Goal: Information Seeking & Learning: Find specific fact

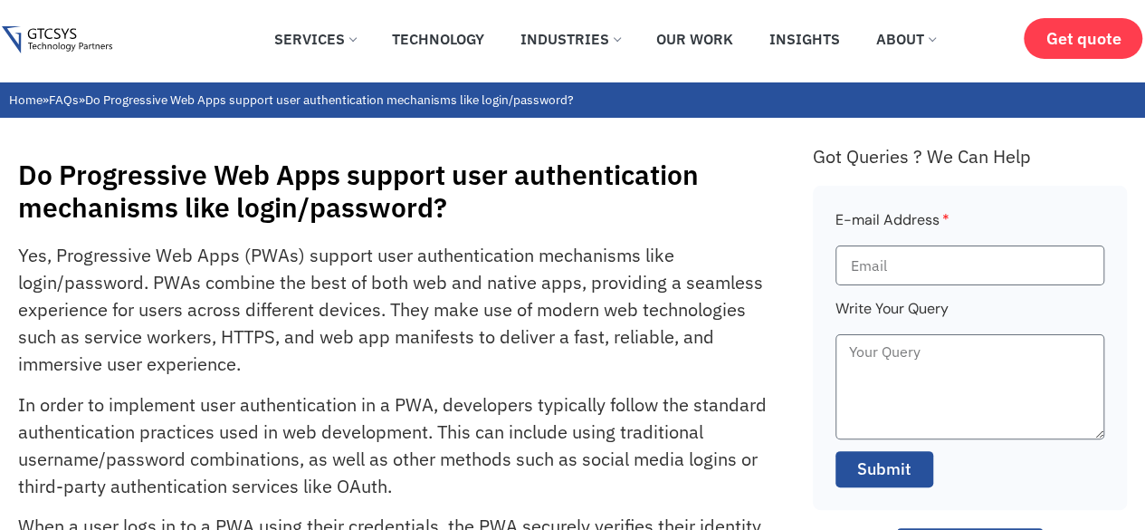
click at [672, 342] on p "Yes, Progressive Web Apps (PWAs) support user authentication mechanisms like lo…" at bounding box center [395, 310] width 754 height 136
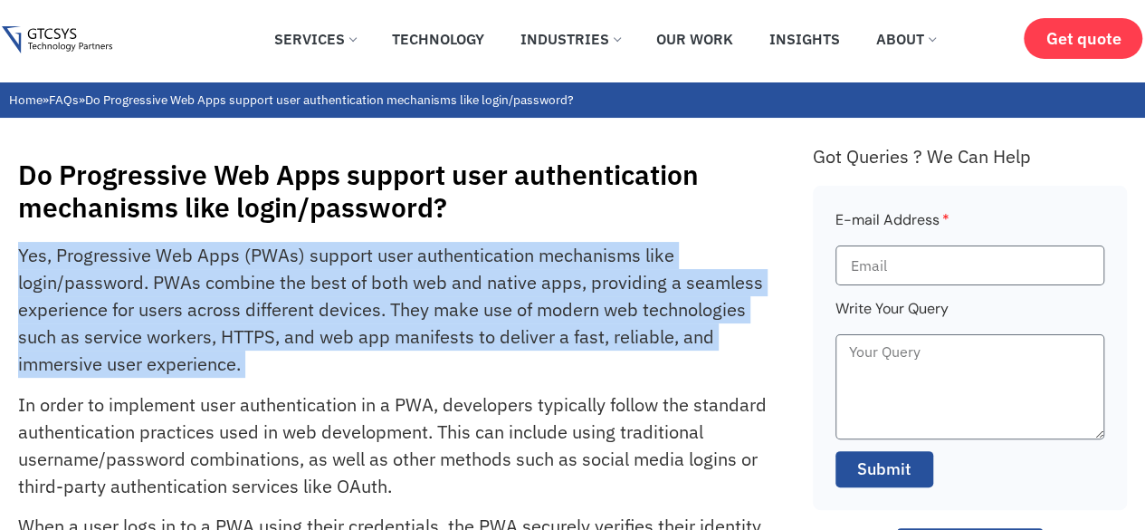
click at [672, 342] on p "Yes, Progressive Web Apps (PWAs) support user authentication mechanisms like lo…" at bounding box center [395, 310] width 754 height 136
click at [625, 368] on p "Yes, Progressive Web Apps (PWAs) support user authentication mechanisms like lo…" at bounding box center [395, 310] width 754 height 136
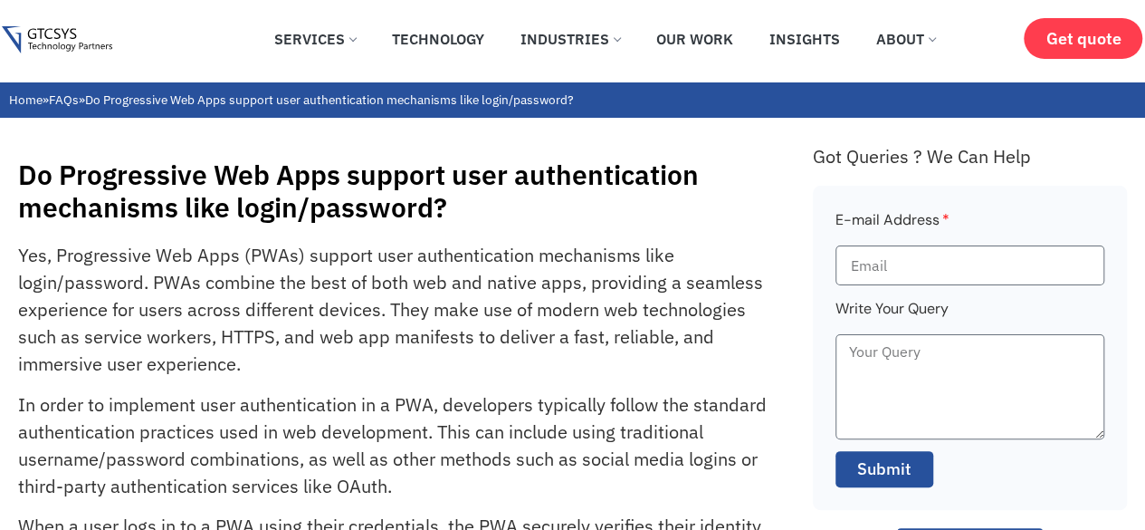
click at [503, 189] on h1 "Do Progressive Web Apps support user authentication mechanisms like login/passw…" at bounding box center [406, 190] width 777 height 65
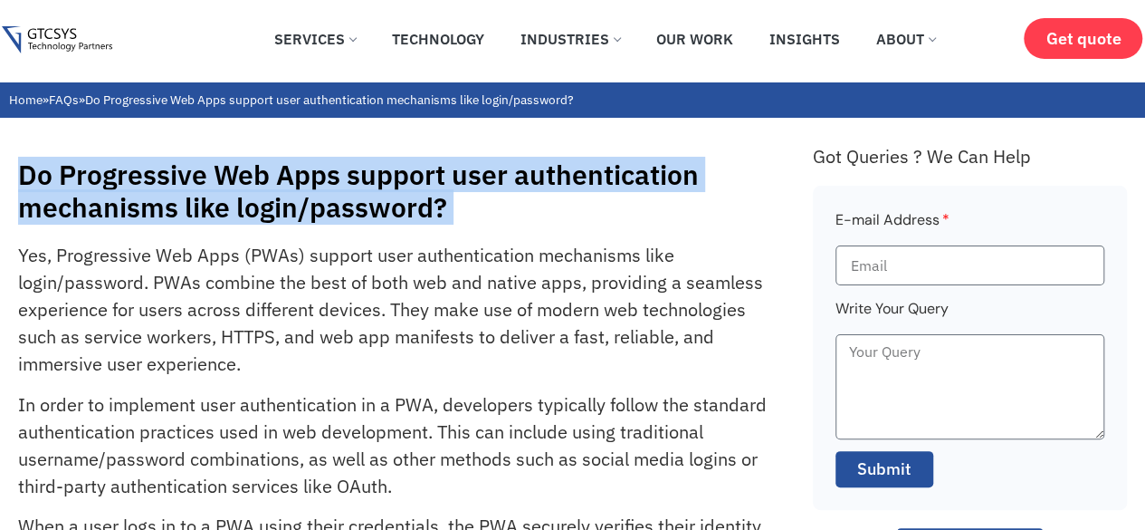
click at [503, 189] on h1 "Do Progressive Web Apps support user authentication mechanisms like login/passw…" at bounding box center [406, 190] width 777 height 65
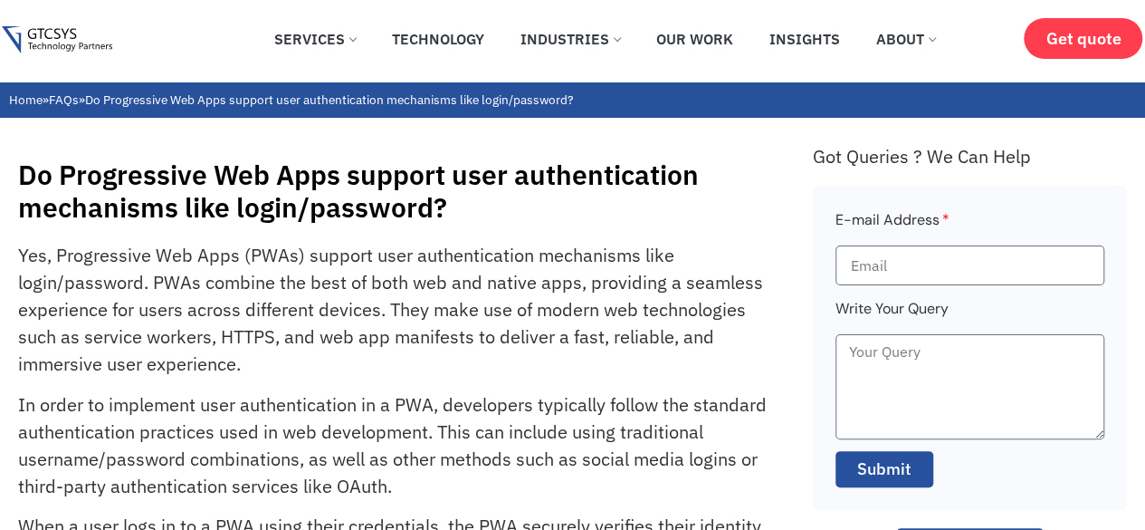
click at [620, 262] on p "Yes, Progressive Web Apps (PWAs) support user authentication mechanisms like lo…" at bounding box center [395, 310] width 754 height 136
click at [568, 173] on h1 "Do Progressive Web Apps support user authentication mechanisms like login/passw…" at bounding box center [406, 190] width 777 height 65
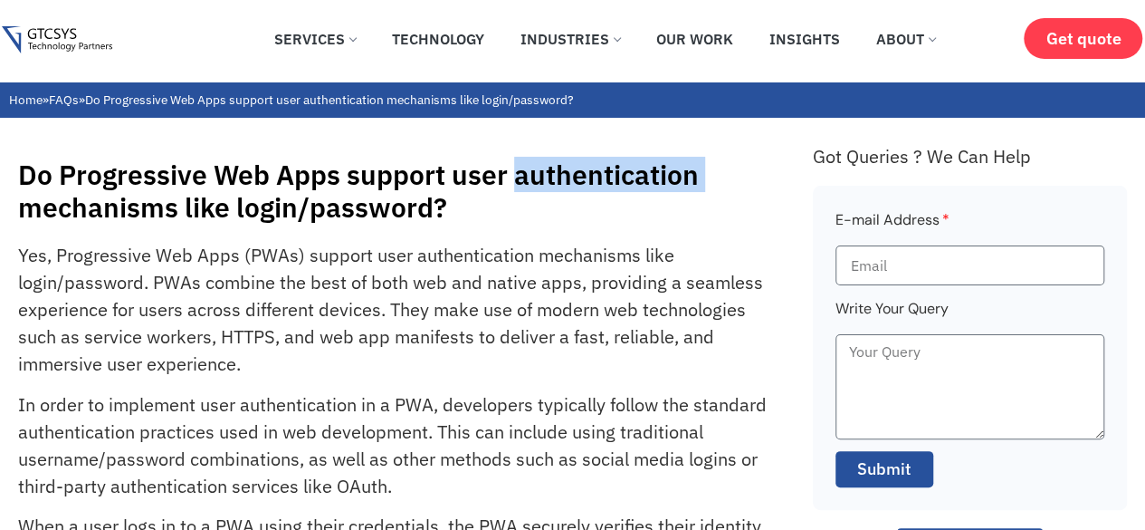
click at [568, 173] on h1 "Do Progressive Web Apps support user authentication mechanisms like login/passw…" at bounding box center [406, 190] width 777 height 65
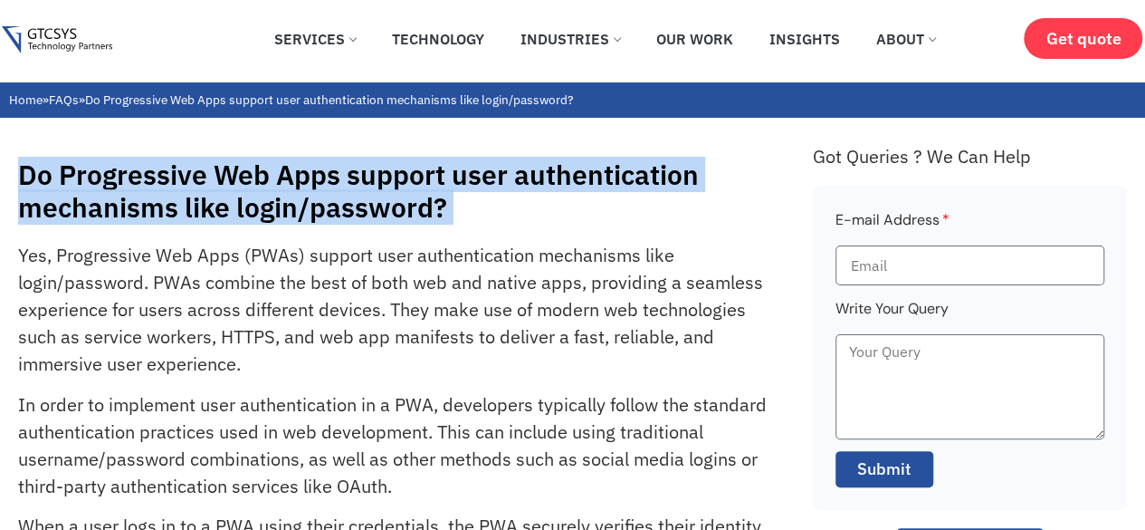
click at [568, 173] on h1 "Do Progressive Web Apps support user authentication mechanisms like login/passw…" at bounding box center [406, 190] width 777 height 65
click at [525, 212] on h1 "Do Progressive Web Apps support user authentication mechanisms like login/passw…" at bounding box center [406, 190] width 777 height 65
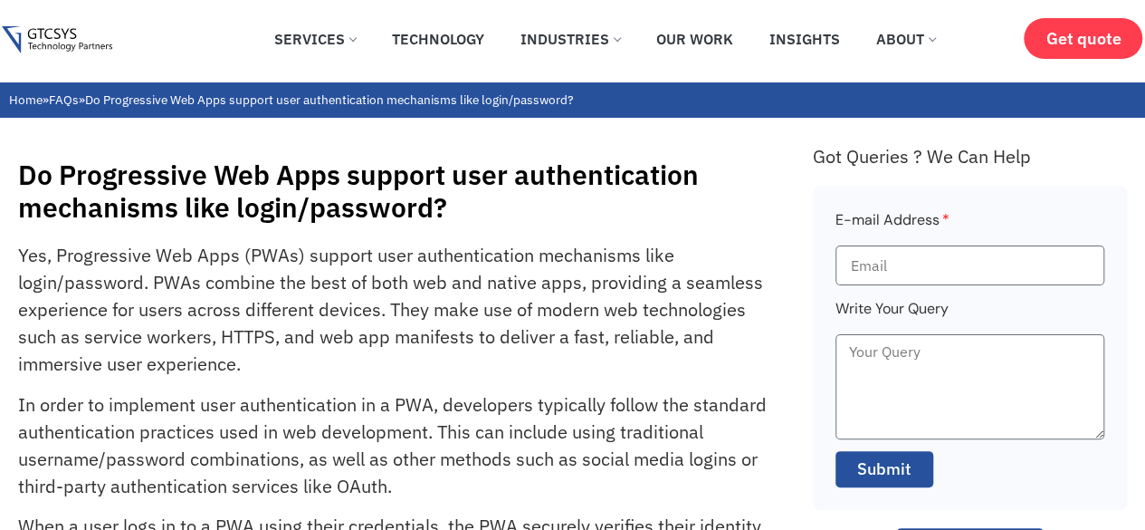
click at [497, 278] on p "Yes, Progressive Web Apps (PWAs) support user authentication mechanisms like lo…" at bounding box center [395, 310] width 754 height 136
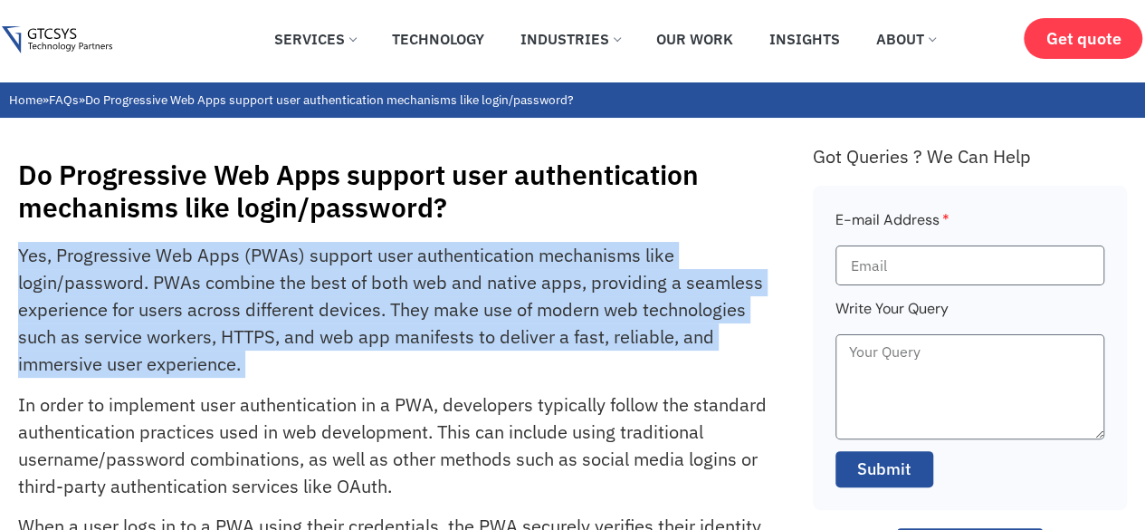
click at [497, 278] on p "Yes, Progressive Web Apps (PWAs) support user authentication mechanisms like lo…" at bounding box center [395, 310] width 754 height 136
click at [418, 263] on p "Yes, Progressive Web Apps (PWAs) support user authentication mechanisms like lo…" at bounding box center [395, 310] width 754 height 136
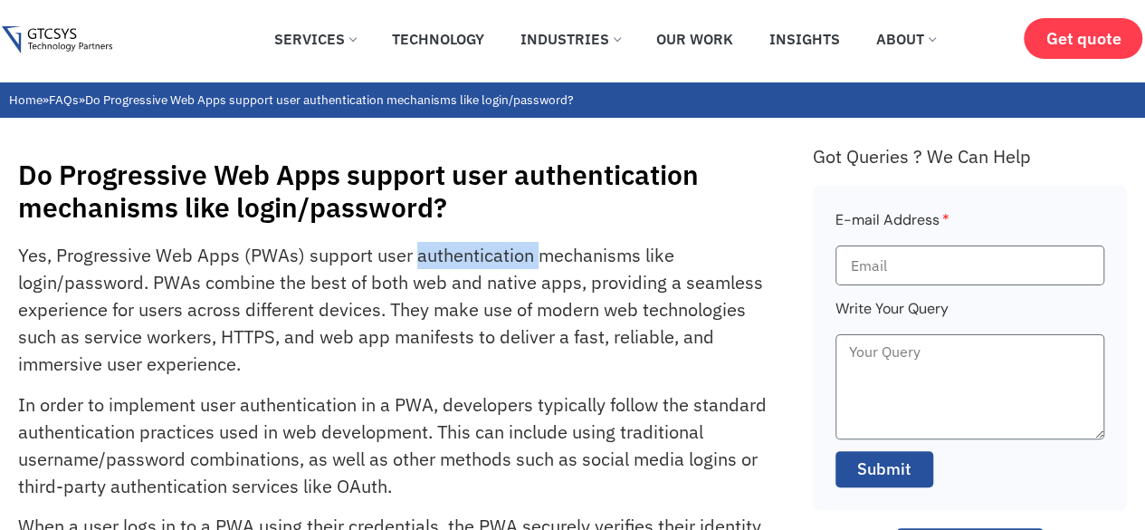
click at [418, 263] on p "Yes, Progressive Web Apps (PWAs) support user authentication mechanisms like lo…" at bounding box center [395, 310] width 754 height 136
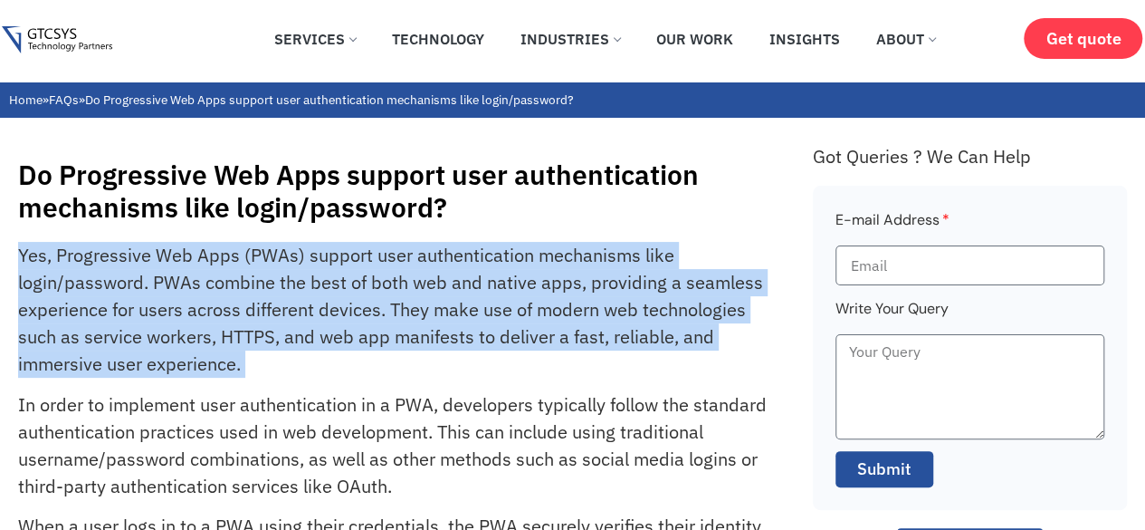
click at [418, 263] on p "Yes, Progressive Web Apps (PWAs) support user authentication mechanisms like lo…" at bounding box center [395, 310] width 754 height 136
click at [398, 263] on p "Yes, Progressive Web Apps (PWAs) support user authentication mechanisms like lo…" at bounding box center [395, 310] width 754 height 136
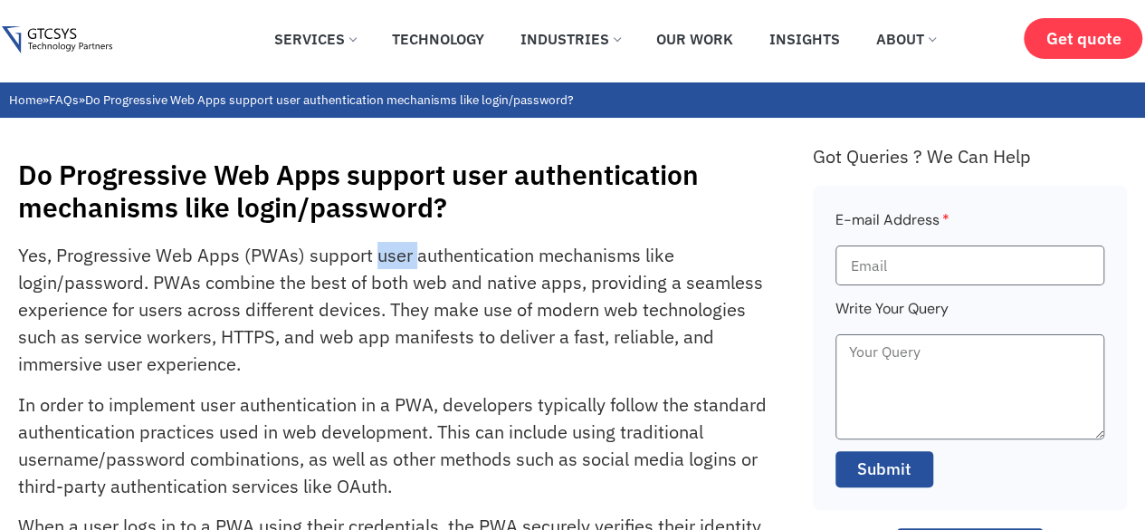
click at [398, 263] on p "Yes, Progressive Web Apps (PWAs) support user authentication mechanisms like lo…" at bounding box center [395, 310] width 754 height 136
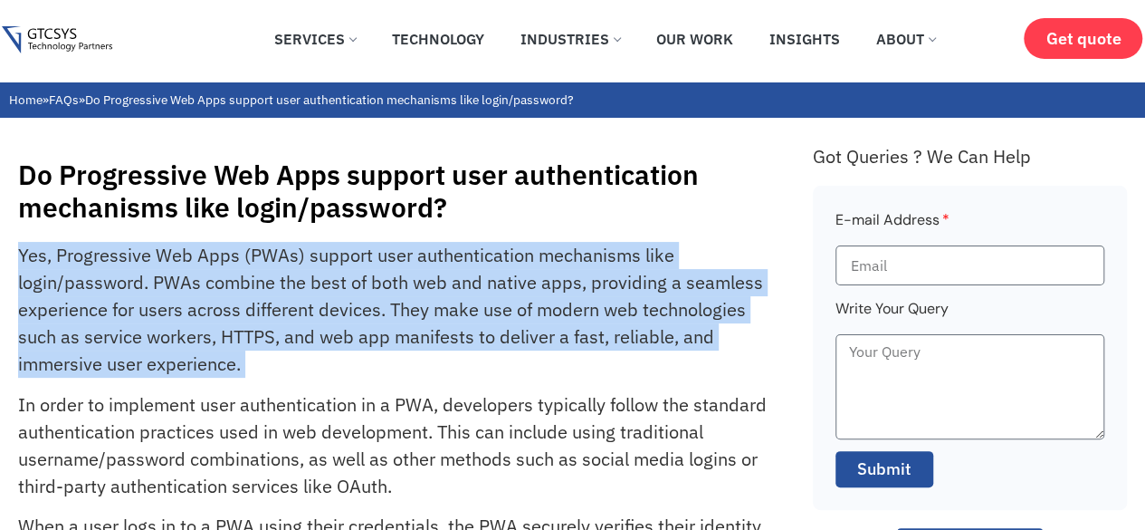
click at [398, 263] on p "Yes, Progressive Web Apps (PWAs) support user authentication mechanisms like lo…" at bounding box center [395, 310] width 754 height 136
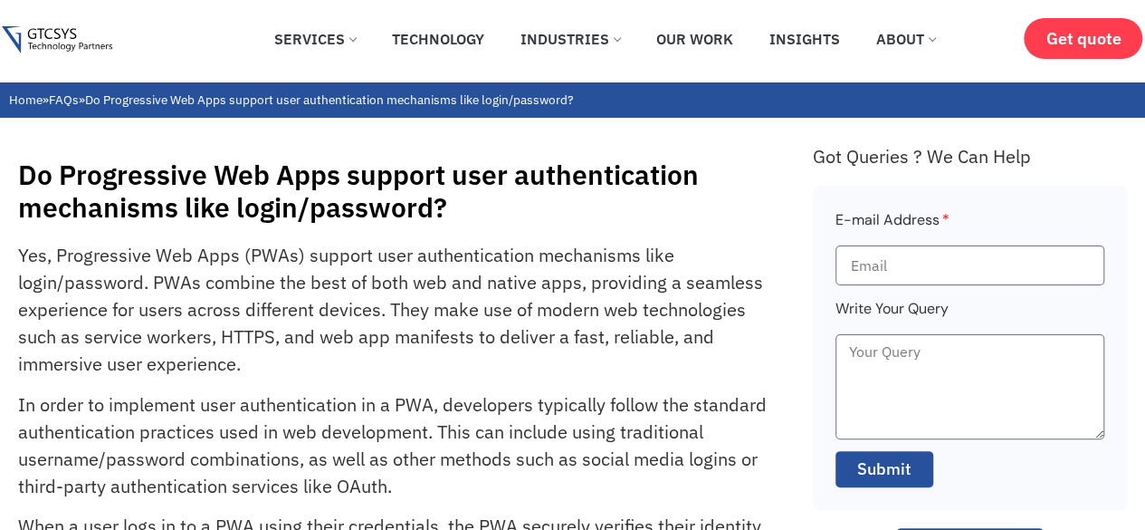
click at [284, 214] on h1 "Do Progressive Web Apps support user authentication mechanisms like login/passw…" at bounding box center [406, 190] width 777 height 65
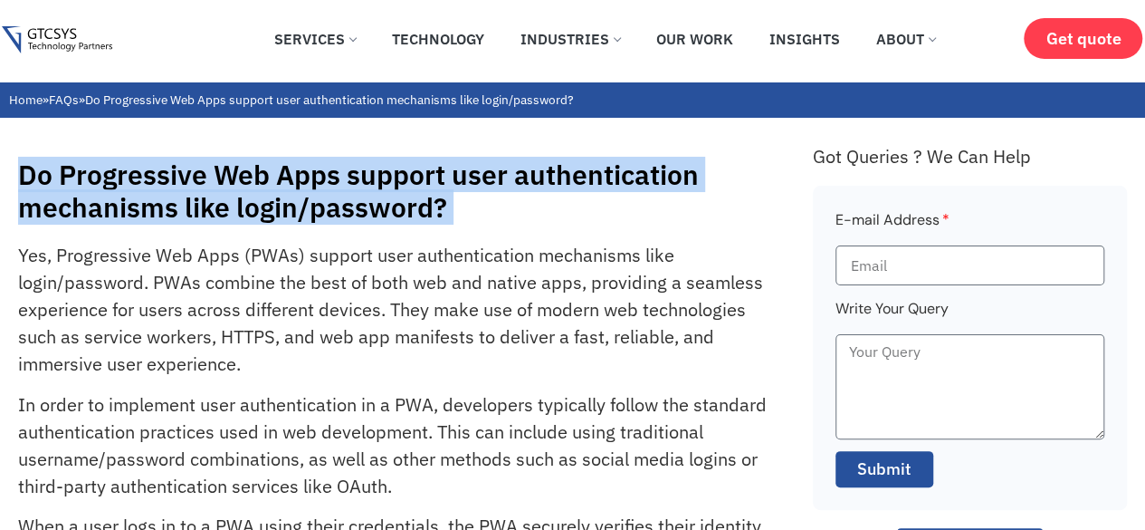
click at [262, 184] on h1 "Do Progressive Web Apps support user authentication mechanisms like login/passw…" at bounding box center [406, 190] width 777 height 65
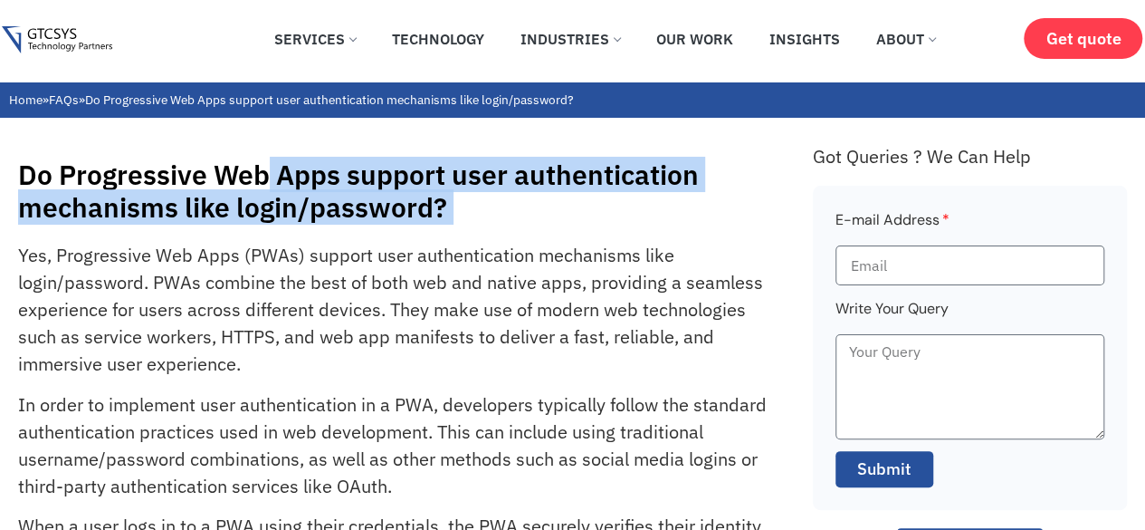
drag, startPoint x: 262, startPoint y: 184, endPoint x: 542, endPoint y: 207, distance: 281.6
click at [542, 207] on h1 "Do Progressive Web Apps support user authentication mechanisms like login/passw…" at bounding box center [406, 190] width 777 height 65
click at [471, 213] on h1 "Do Progressive Web Apps support user authentication mechanisms like login/passw…" at bounding box center [406, 190] width 777 height 65
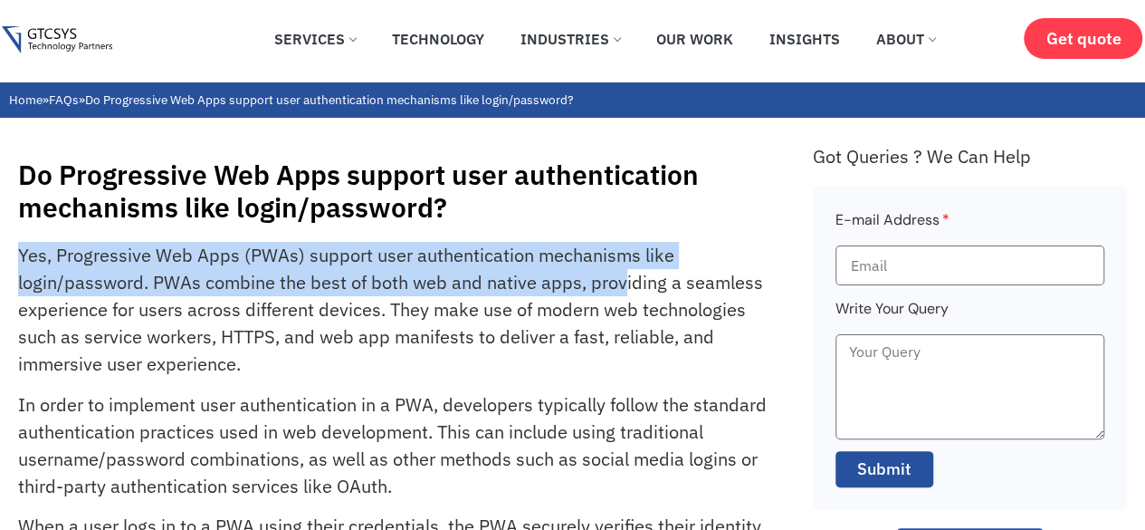
drag, startPoint x: 14, startPoint y: 259, endPoint x: 625, endPoint y: 275, distance: 610.4
click at [45, 281] on p "Yes, Progressive Web Apps (PWAs) support user authentication mechanisms like lo…" at bounding box center [395, 310] width 754 height 136
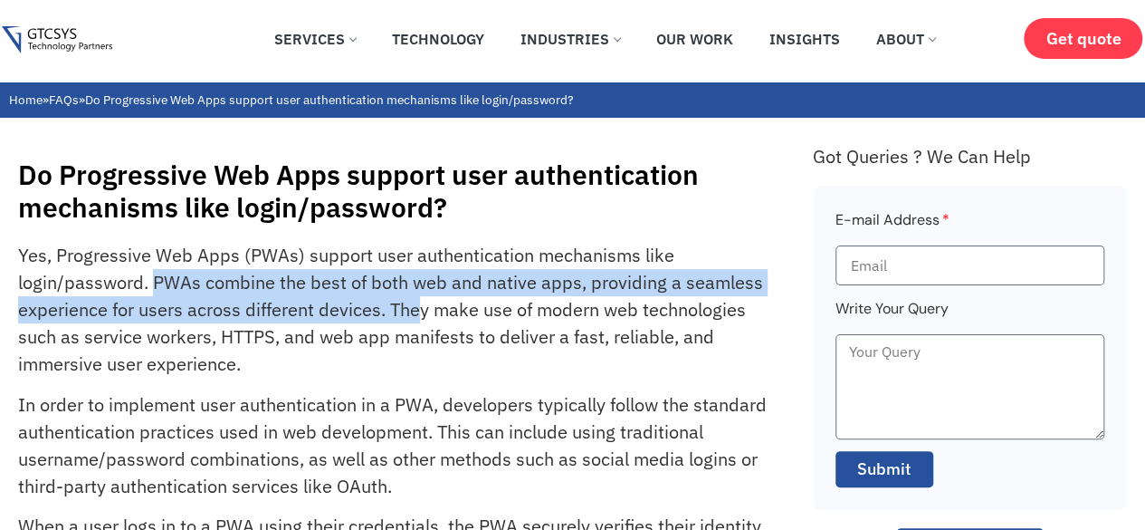
drag, startPoint x: 156, startPoint y: 286, endPoint x: 416, endPoint y: 309, distance: 261.7
click at [416, 309] on p "Yes, Progressive Web Apps (PWAs) support user authentication mechanisms like lo…" at bounding box center [395, 310] width 754 height 136
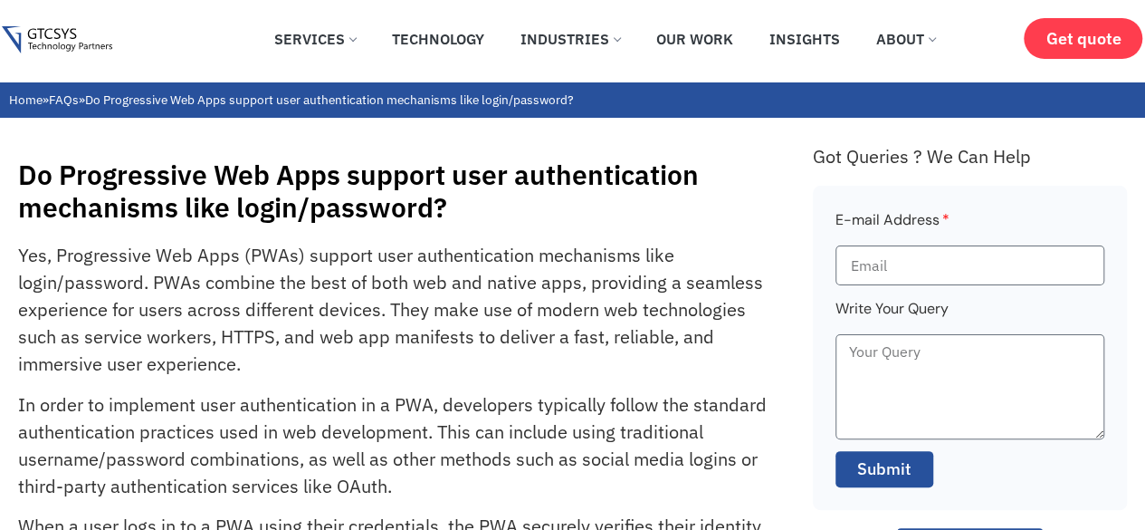
click at [430, 309] on p "Yes, Progressive Web Apps (PWAs) support user authentication mechanisms like lo…" at bounding box center [395, 310] width 754 height 136
click at [371, 309] on p "Yes, Progressive Web Apps (PWAs) support user authentication mechanisms like lo…" at bounding box center [395, 310] width 754 height 136
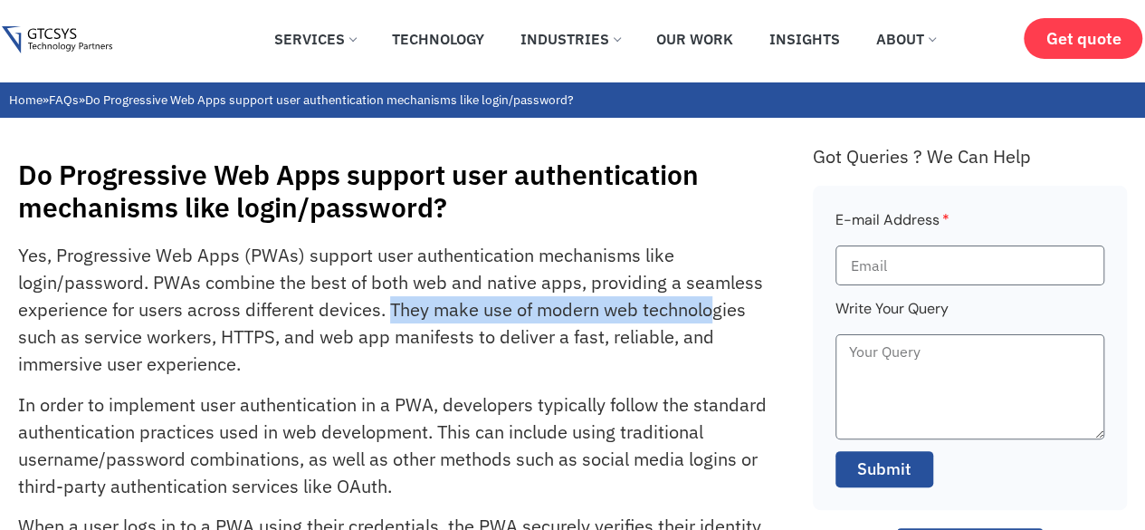
drag, startPoint x: 387, startPoint y: 311, endPoint x: 715, endPoint y: 318, distance: 327.8
click at [715, 318] on p "Yes, Progressive Web Apps (PWAs) support user authentication mechanisms like lo…" at bounding box center [395, 310] width 754 height 136
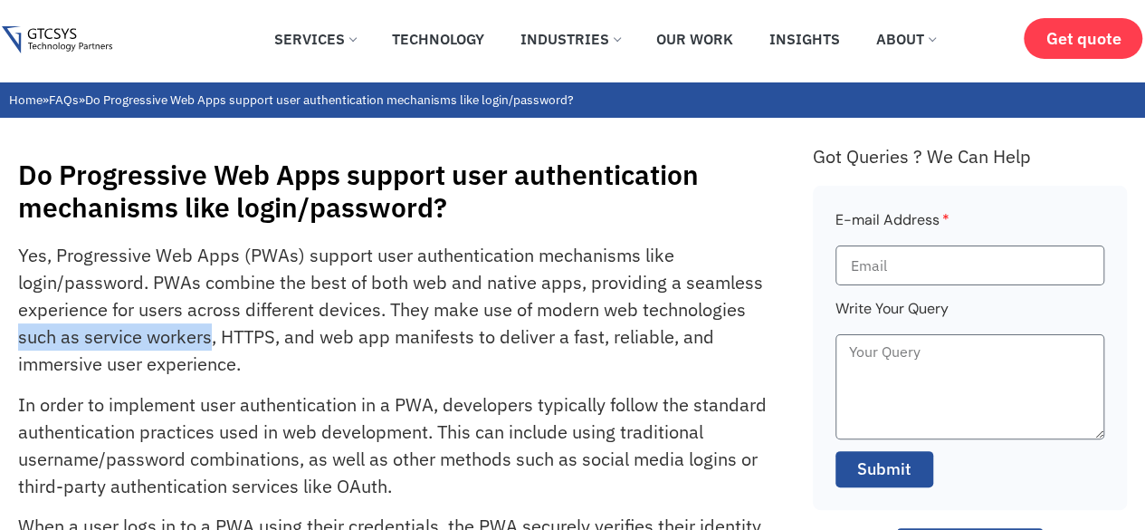
drag, startPoint x: 16, startPoint y: 337, endPoint x: 207, endPoint y: 341, distance: 191.1
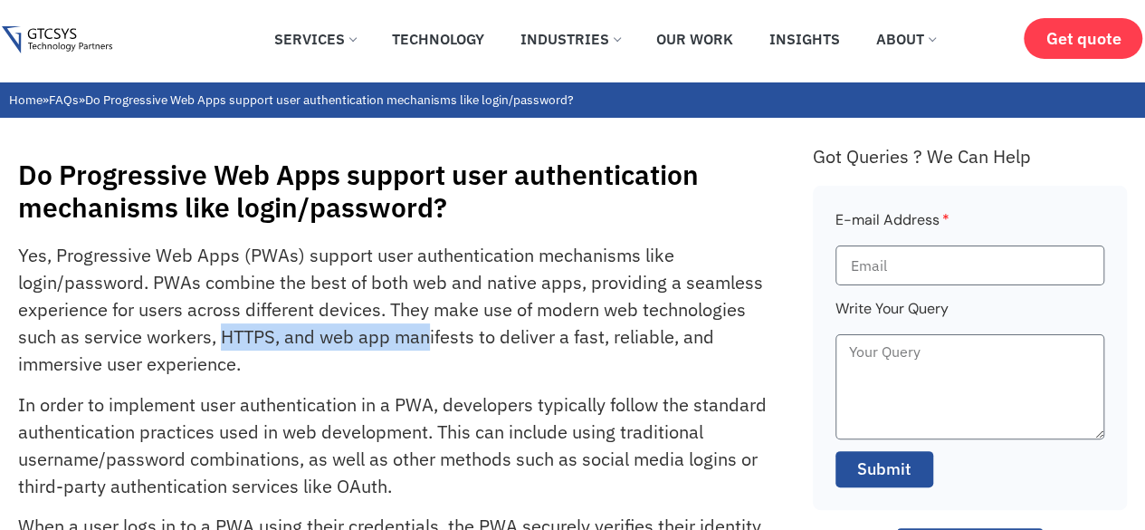
drag, startPoint x: 222, startPoint y: 340, endPoint x: 426, endPoint y: 341, distance: 204.6
click at [426, 341] on p "Yes, Progressive Web Apps (PWAs) support user authentication mechanisms like lo…" at bounding box center [395, 310] width 754 height 136
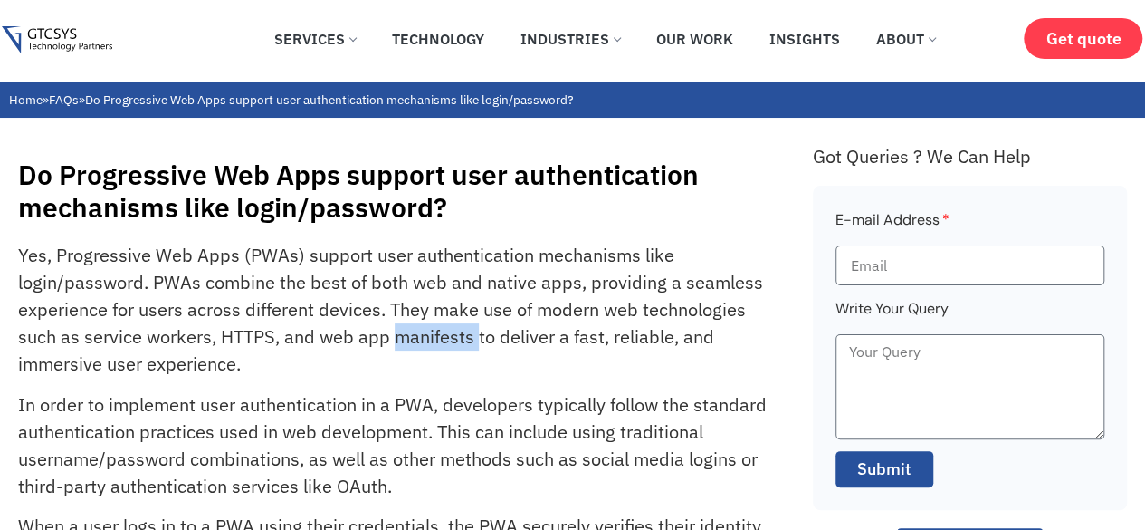
click at [426, 341] on p "Yes, Progressive Web Apps (PWAs) support user authentication mechanisms like lo…" at bounding box center [395, 310] width 754 height 136
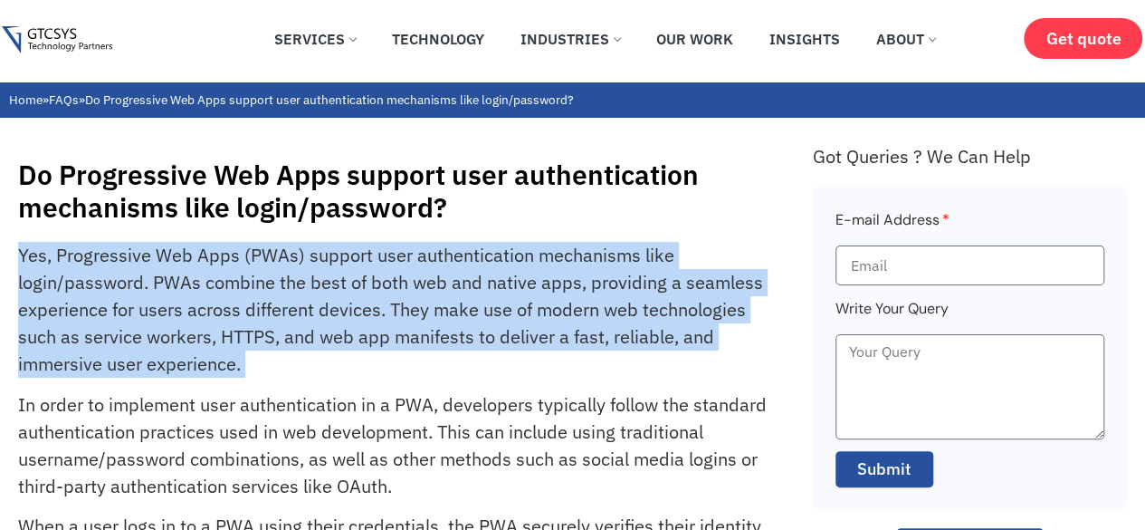
click at [426, 341] on p "Yes, Progressive Web Apps (PWAs) support user authentication mechanisms like lo…" at bounding box center [395, 310] width 754 height 136
click at [420, 341] on p "Yes, Progressive Web Apps (PWAs) support user authentication mechanisms like lo…" at bounding box center [395, 310] width 754 height 136
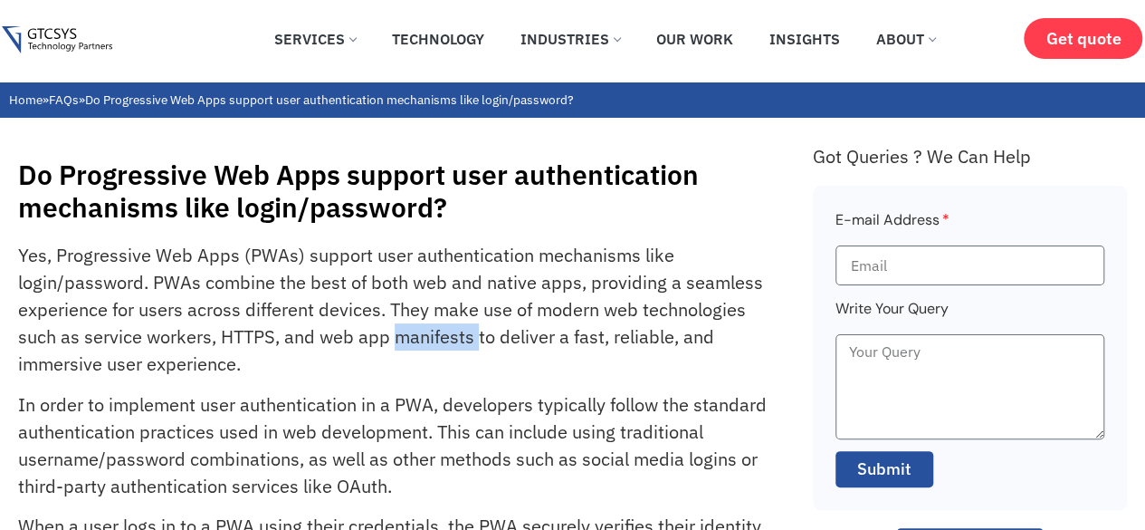
click at [420, 341] on p "Yes, Progressive Web Apps (PWAs) support user authentication mechanisms like lo…" at bounding box center [395, 310] width 754 height 136
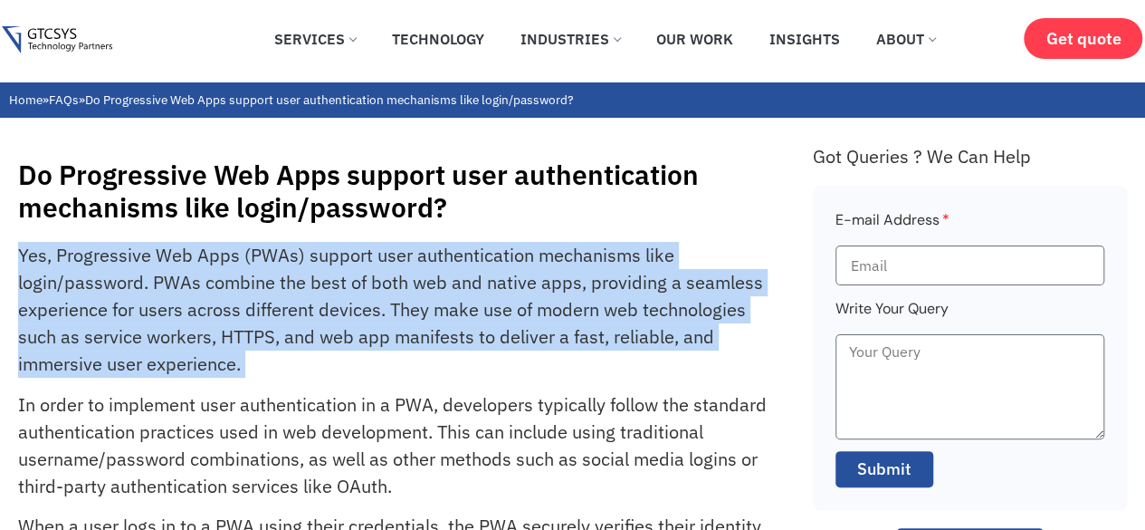
click at [420, 341] on p "Yes, Progressive Web Apps (PWAs) support user authentication mechanisms like lo…" at bounding box center [395, 310] width 754 height 136
click at [339, 332] on p "Yes, Progressive Web Apps (PWAs) support user authentication mechanisms like lo…" at bounding box center [395, 310] width 754 height 136
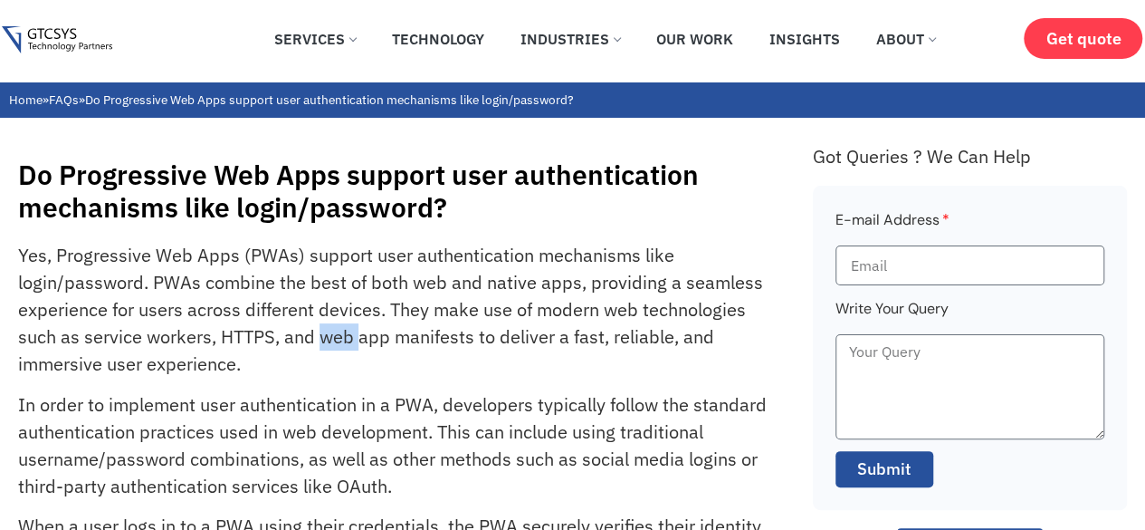
click at [339, 332] on p "Yes, Progressive Web Apps (PWAs) support user authentication mechanisms like lo…" at bounding box center [395, 310] width 754 height 136
click at [407, 345] on p "Yes, Progressive Web Apps (PWAs) support user authentication mechanisms like lo…" at bounding box center [395, 310] width 754 height 136
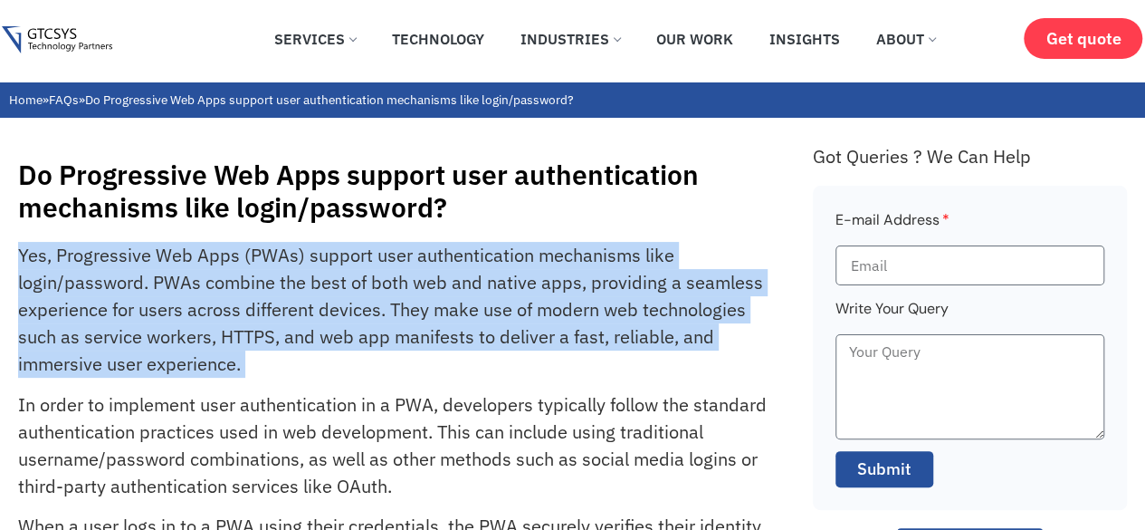
click at [407, 345] on p "Yes, Progressive Web Apps (PWAs) support user authentication mechanisms like lo…" at bounding box center [395, 310] width 754 height 136
click at [317, 351] on p "Yes, Progressive Web Apps (PWAs) support user authentication mechanisms like lo…" at bounding box center [395, 310] width 754 height 136
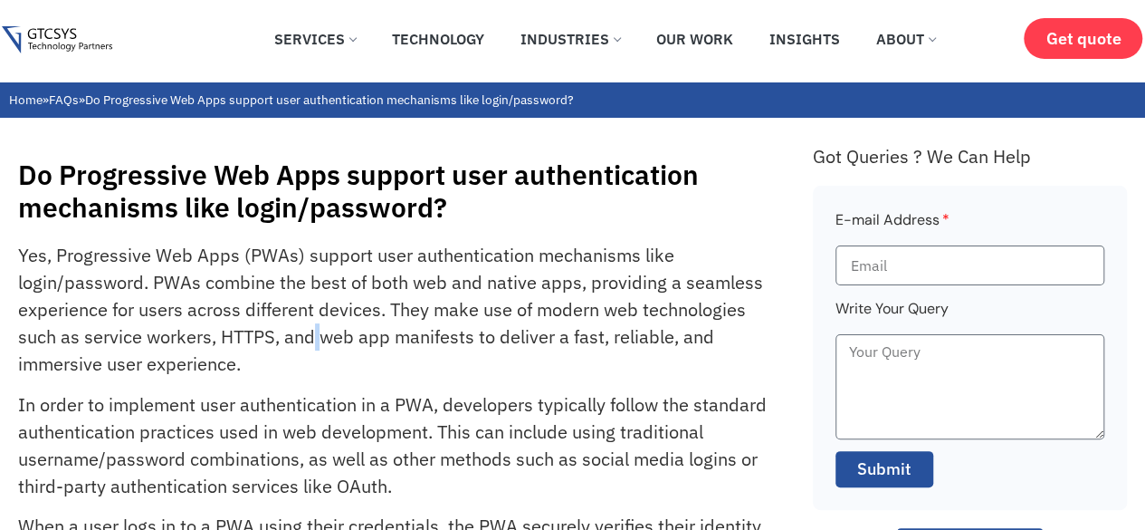
click at [317, 351] on p "Yes, Progressive Web Apps (PWAs) support user authentication mechanisms like lo…" at bounding box center [395, 310] width 754 height 136
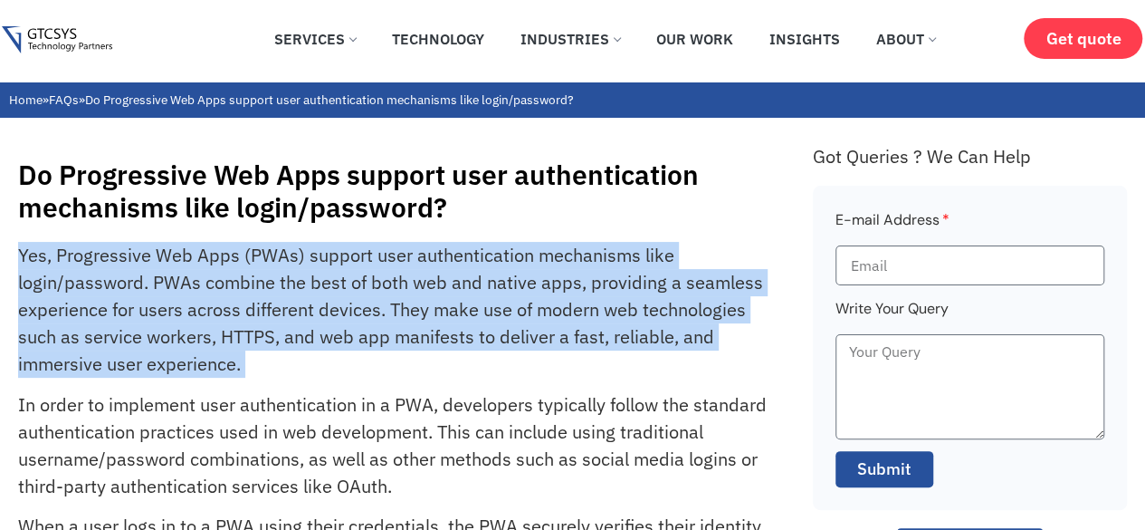
click at [317, 351] on p "Yes, Progressive Web Apps (PWAs) support user authentication mechanisms like lo…" at bounding box center [395, 310] width 754 height 136
click at [276, 361] on p "Yes, Progressive Web Apps (PWAs) support user authentication mechanisms like lo…" at bounding box center [395, 310] width 754 height 136
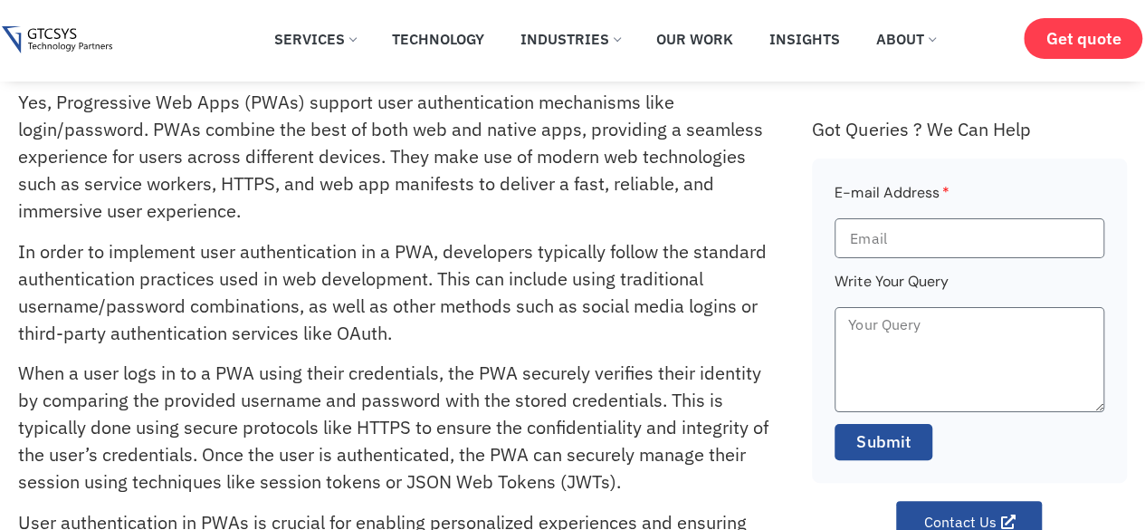
scroll to position [181, 0]
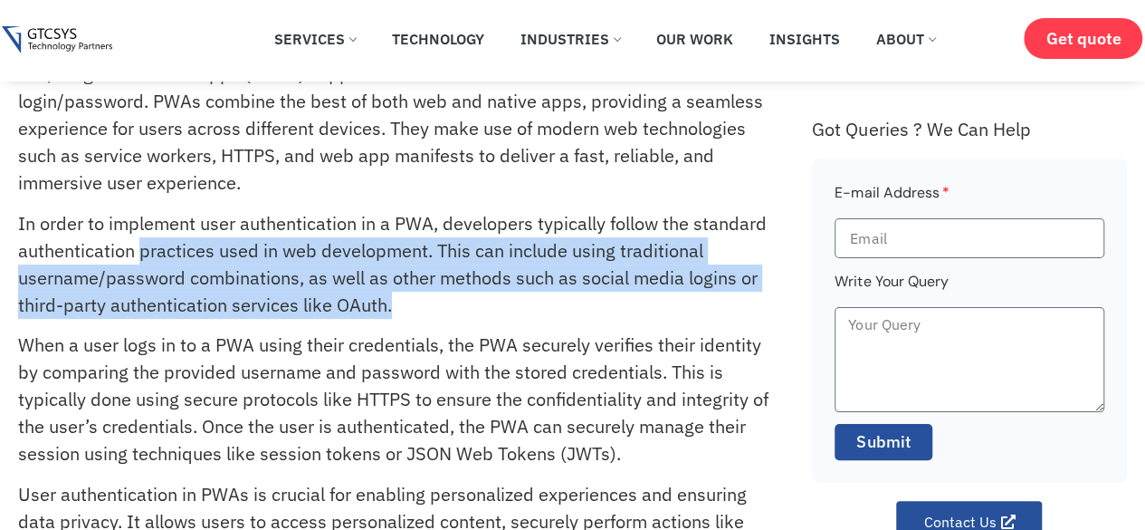
drag, startPoint x: 141, startPoint y: 251, endPoint x: 400, endPoint y: 309, distance: 265.3
click at [400, 309] on p "In order to implement user authentication in a PWA, developers typically follow…" at bounding box center [395, 264] width 754 height 109
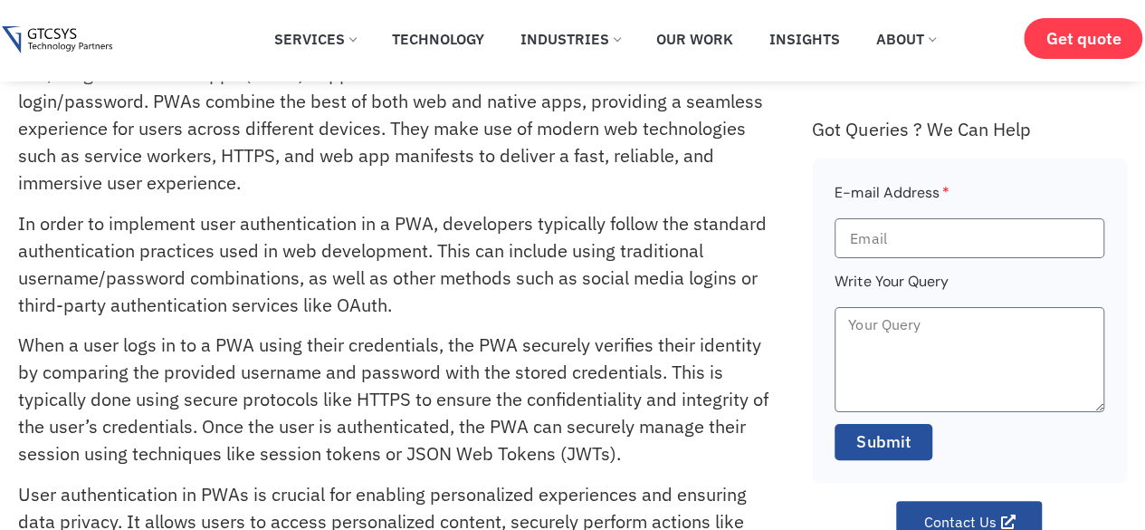
click at [400, 309] on p "In order to implement user authentication in a PWA, developers typically follow…" at bounding box center [395, 264] width 754 height 109
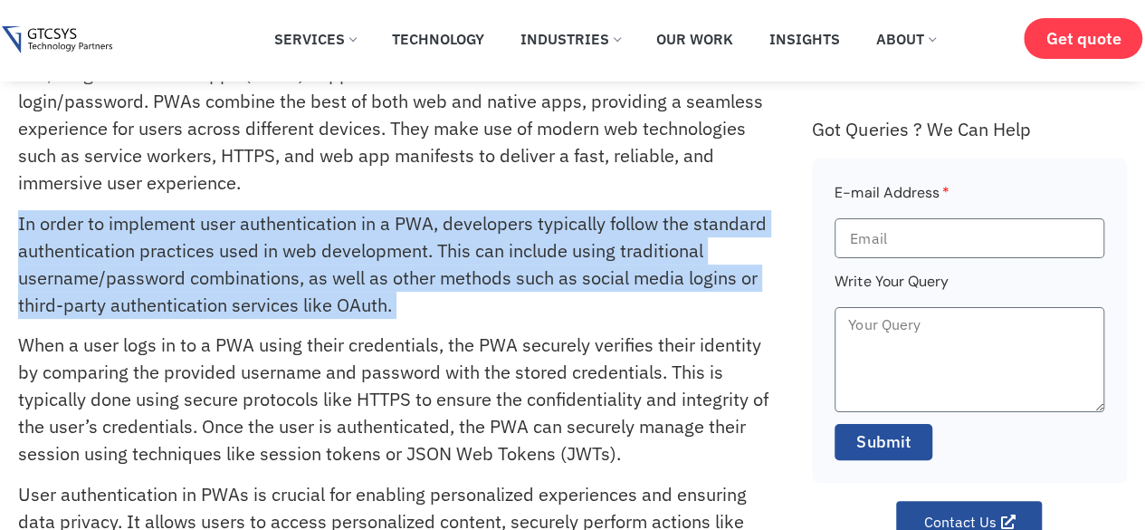
click at [400, 309] on p "In order to implement user authentication in a PWA, developers typically follow…" at bounding box center [395, 264] width 754 height 109
click at [371, 309] on p "In order to implement user authentication in a PWA, developers typically follow…" at bounding box center [395, 264] width 754 height 109
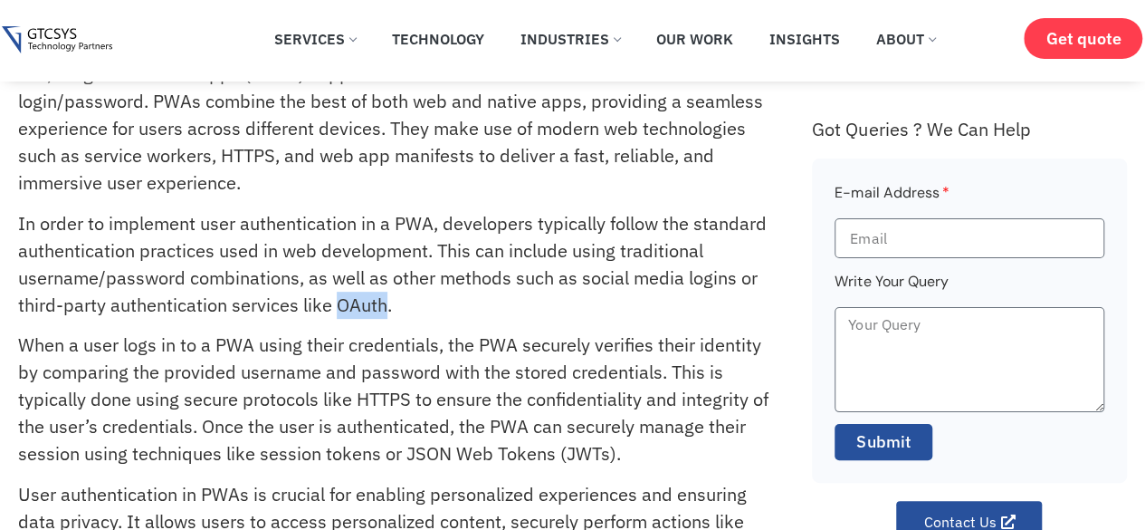
click at [371, 309] on p "In order to implement user authentication in a PWA, developers typically follow…" at bounding box center [395, 264] width 754 height 109
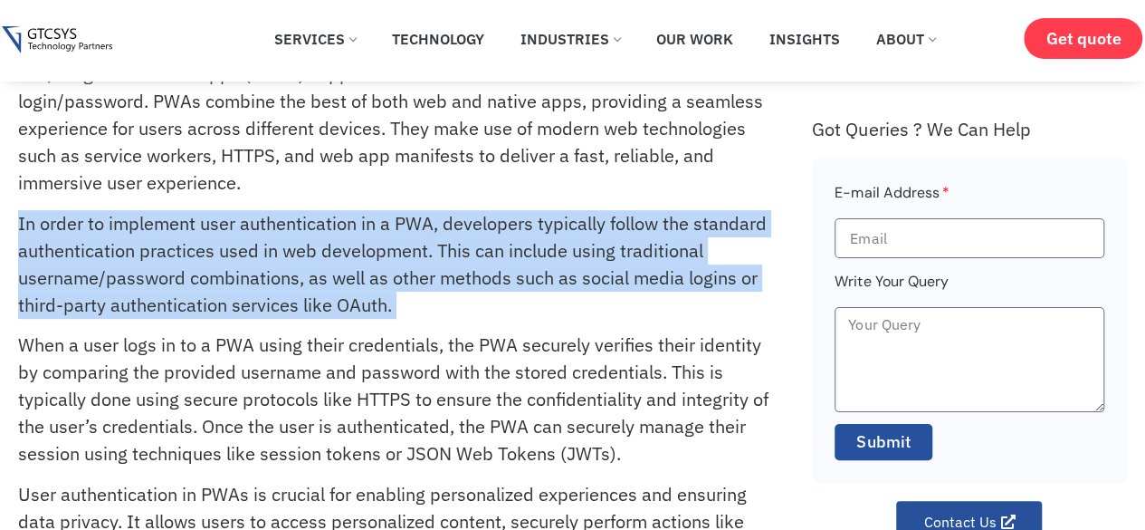
click at [371, 309] on p "In order to implement user authentication in a PWA, developers typically follow…" at bounding box center [395, 264] width 754 height 109
click at [364, 309] on p "In order to implement user authentication in a PWA, developers typically follow…" at bounding box center [395, 264] width 754 height 109
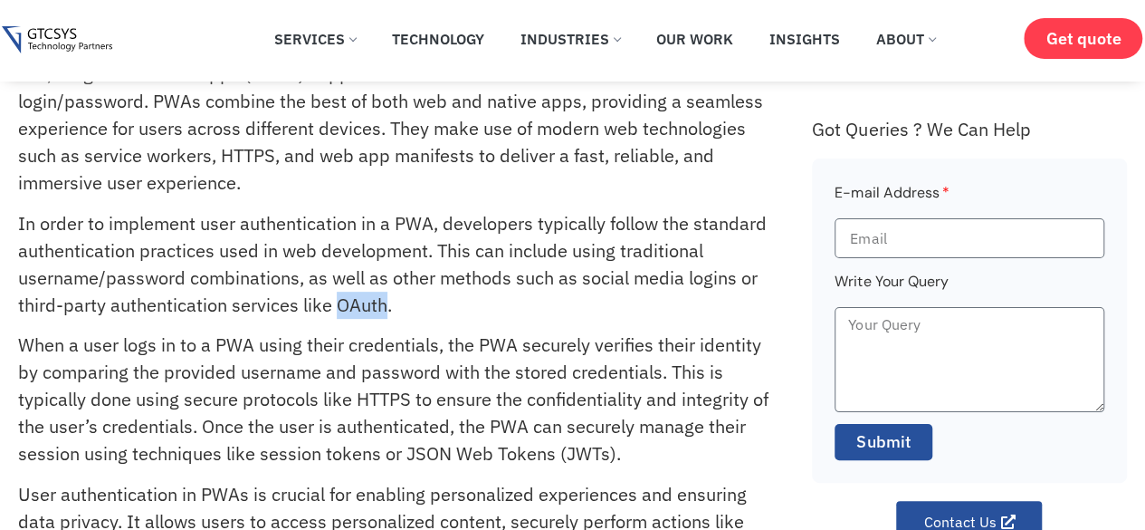
click at [364, 309] on p "In order to implement user authentication in a PWA, developers typically follow…" at bounding box center [395, 264] width 754 height 109
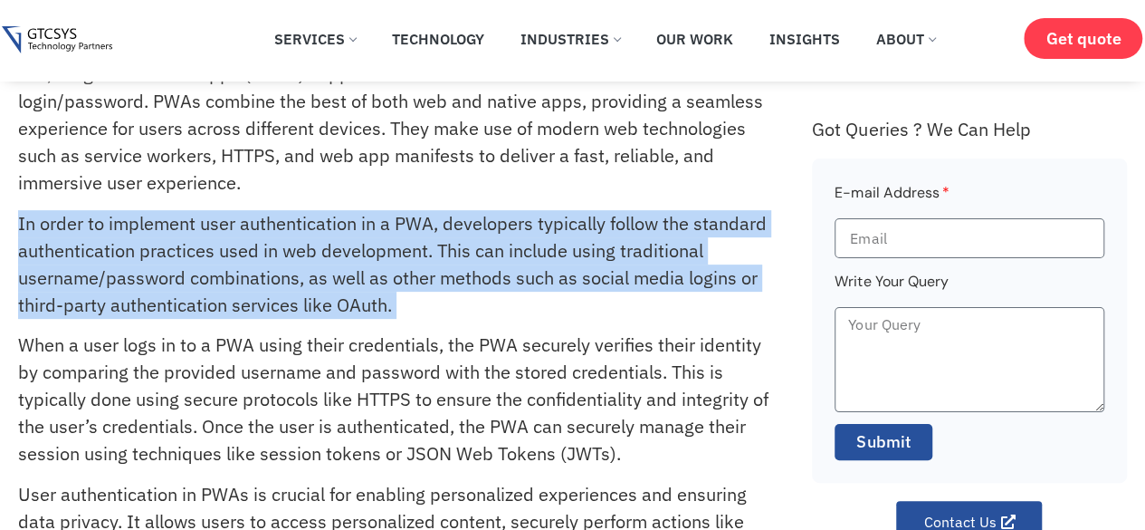
click at [364, 309] on p "In order to implement user authentication in a PWA, developers typically follow…" at bounding box center [395, 264] width 754 height 109
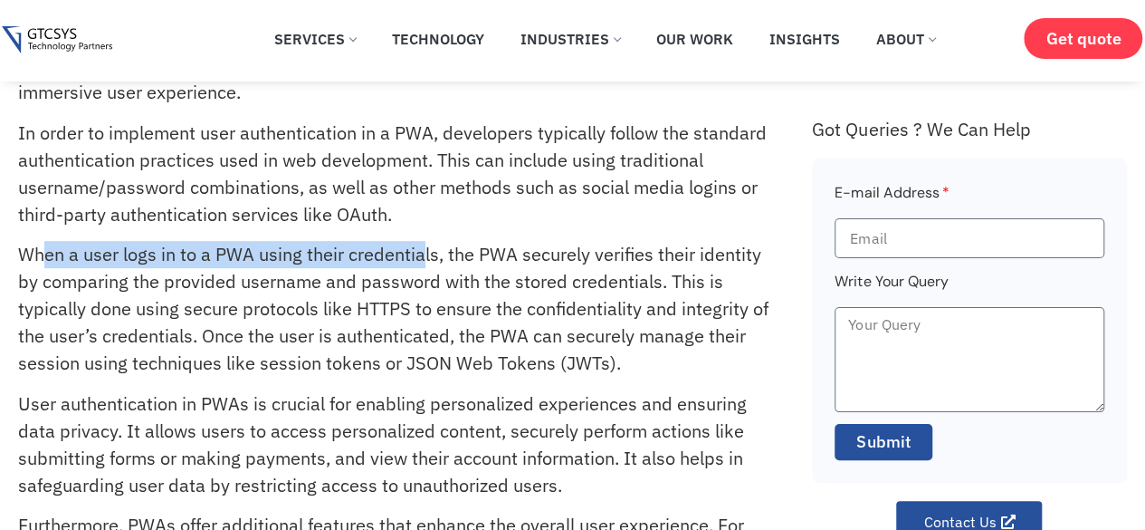
drag, startPoint x: 45, startPoint y: 263, endPoint x: 419, endPoint y: 259, distance: 373.9
click at [419, 259] on p "When a user logs in to a PWA using their credentials, the PWA securely verifies…" at bounding box center [395, 309] width 754 height 136
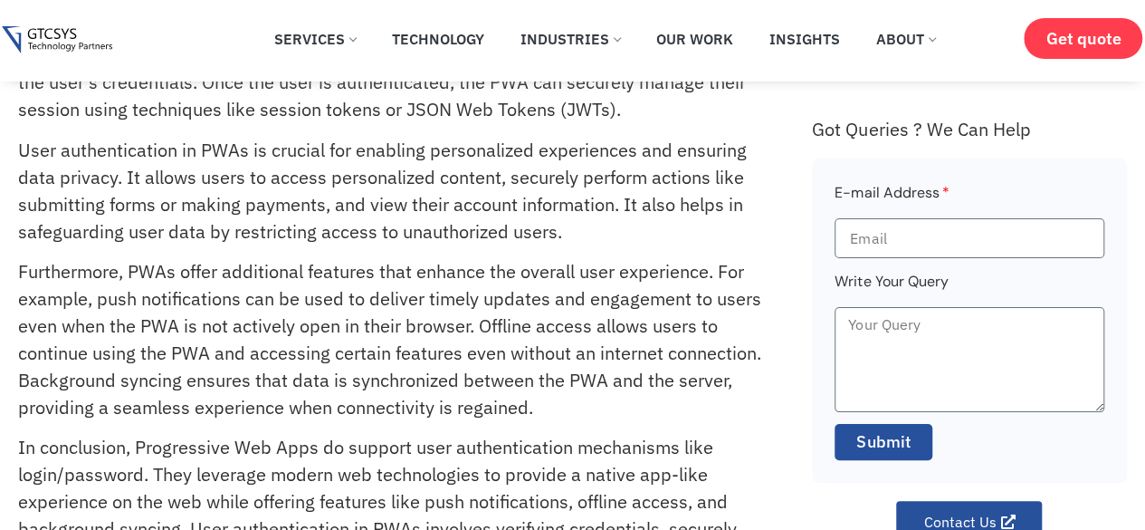
scroll to position [543, 0]
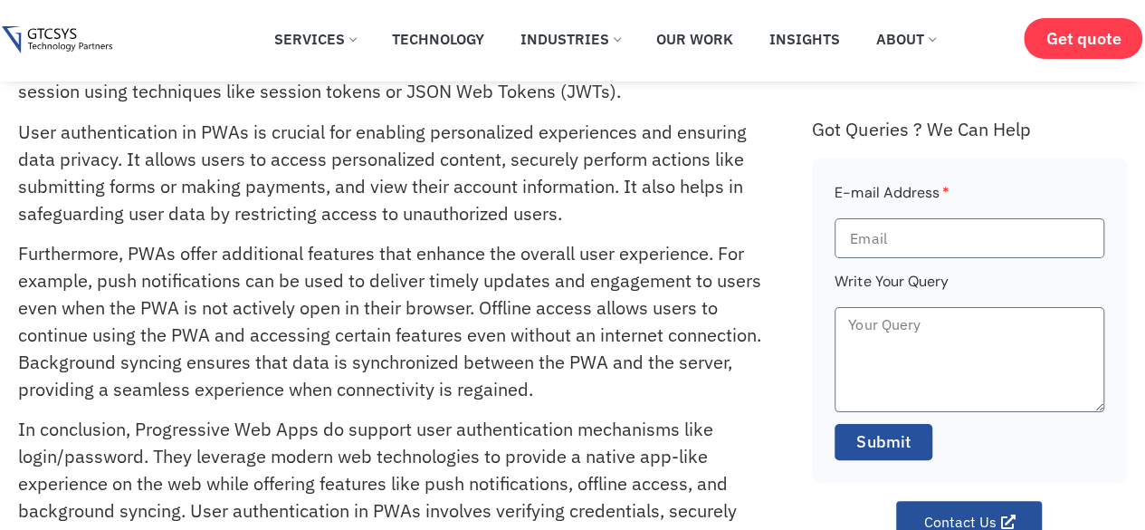
click at [147, 261] on p "Furthermore, PWAs offer additional features that enhance the overall user exper…" at bounding box center [395, 321] width 754 height 163
click at [39, 259] on p "Furthermore, PWAs offer additional features that enhance the overall user exper…" at bounding box center [395, 321] width 754 height 163
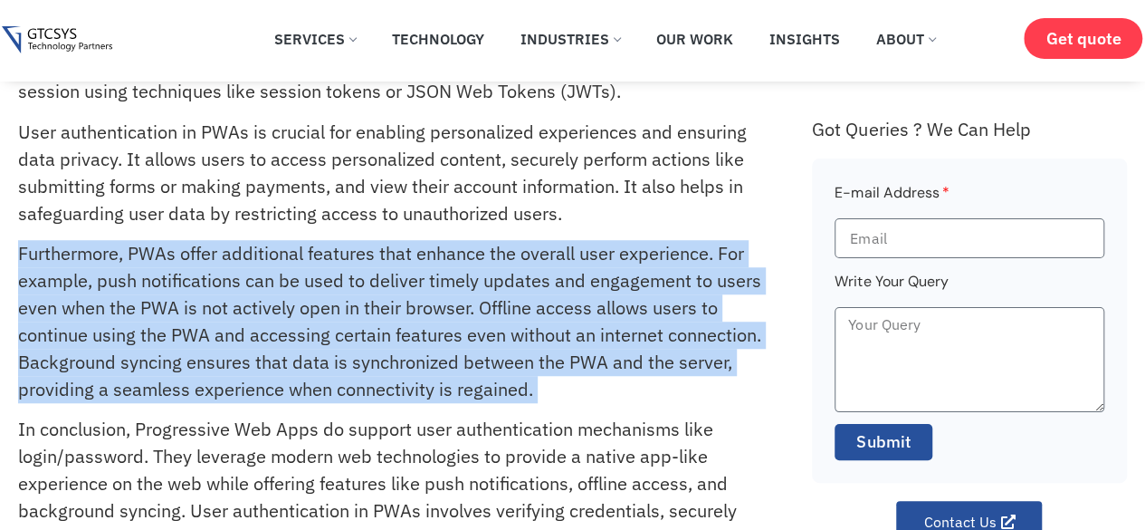
click at [39, 259] on p "Furthermore, PWAs offer additional features that enhance the overall user exper…" at bounding box center [395, 321] width 754 height 163
click at [40, 256] on p "Furthermore, PWAs offer additional features that enhance the overall user exper…" at bounding box center [395, 321] width 754 height 163
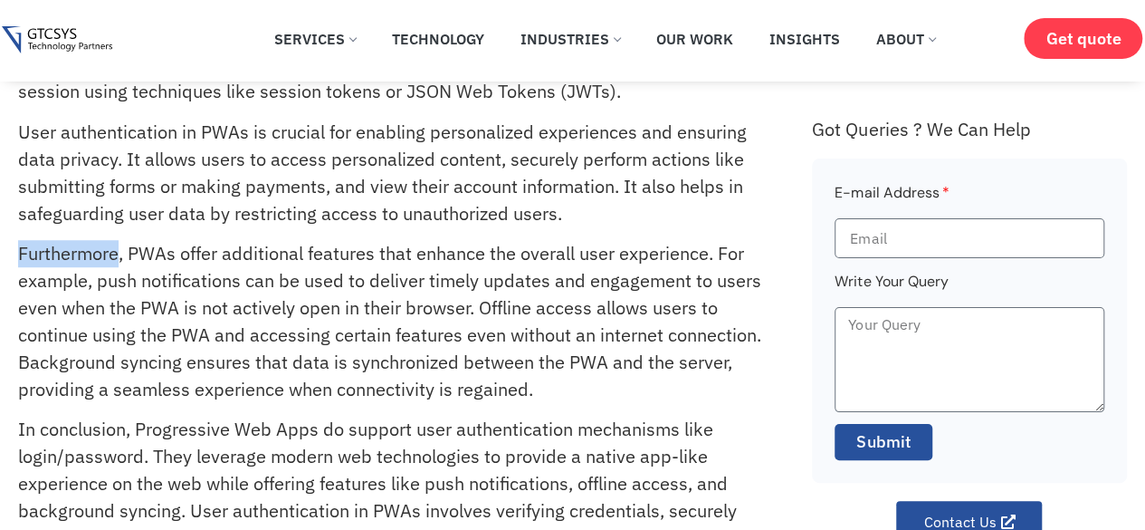
click at [40, 256] on p "Furthermore, PWAs offer additional features that enhance the overall user exper…" at bounding box center [395, 321] width 754 height 163
click at [23, 255] on p "Furthermore, PWAs offer additional features that enhance the overall user exper…" at bounding box center [395, 321] width 754 height 163
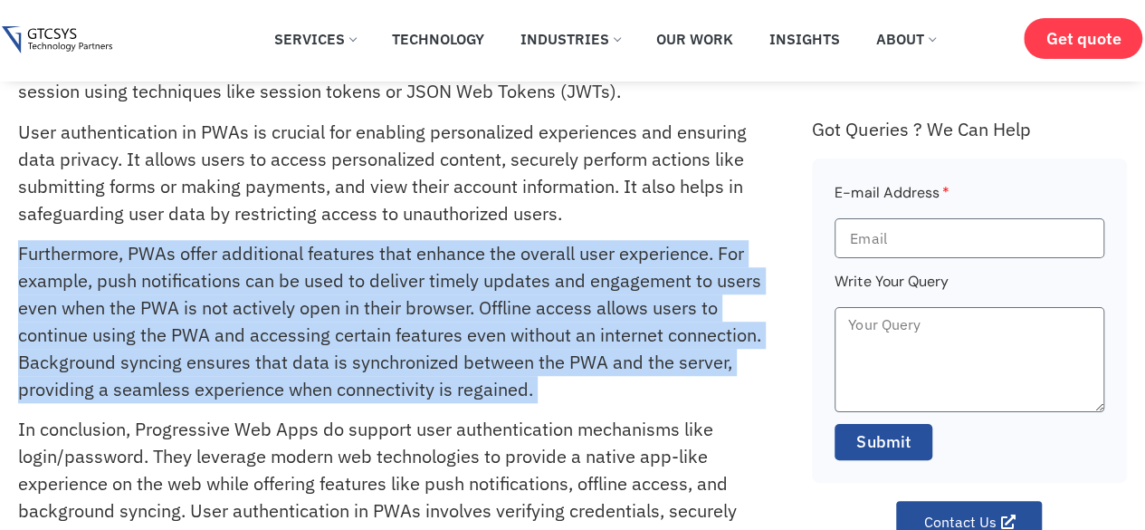
drag, startPoint x: 23, startPoint y: 255, endPoint x: 567, endPoint y: 390, distance: 560.6
click at [567, 390] on p "Furthermore, PWAs offer additional features that enhance the overall user exper…" at bounding box center [395, 321] width 754 height 163
drag, startPoint x: 567, startPoint y: 390, endPoint x: 43, endPoint y: 262, distance: 539.7
click at [43, 262] on p "Furthermore, PWAs offer additional features that enhance the overall user exper…" at bounding box center [395, 321] width 754 height 163
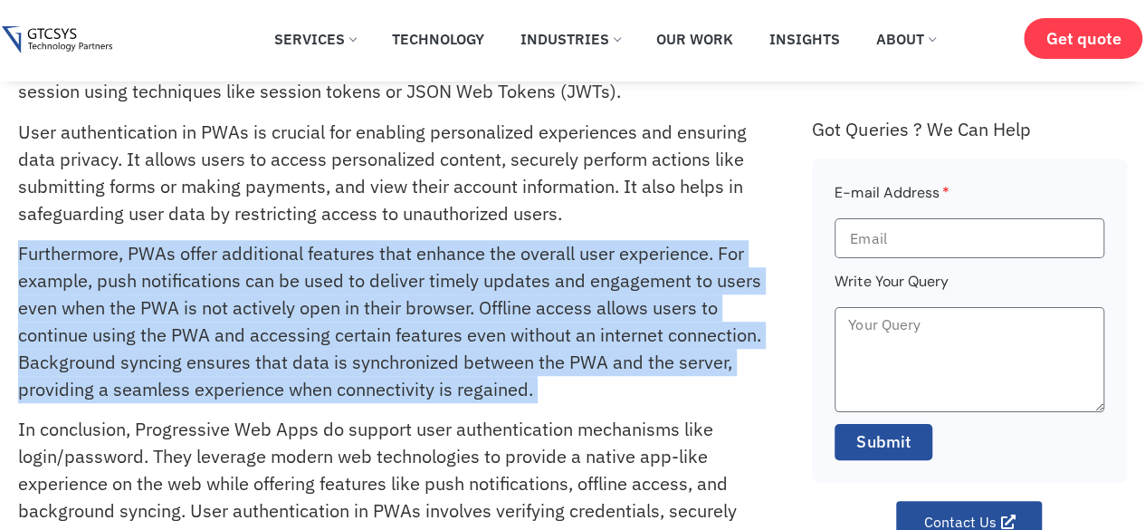
click at [43, 262] on p "Furthermore, PWAs offer additional features that enhance the overall user exper…" at bounding box center [395, 321] width 754 height 163
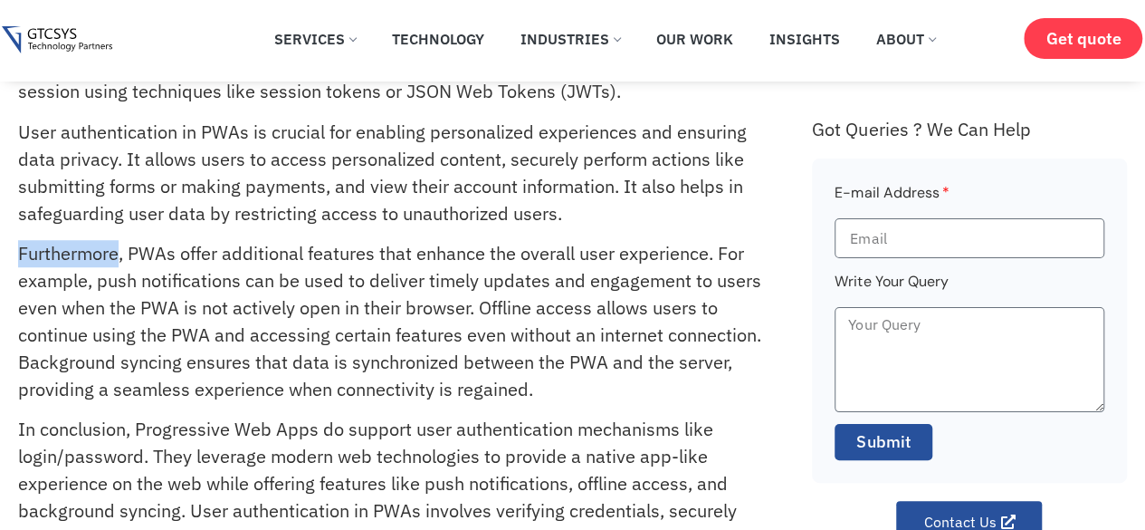
click at [43, 262] on p "Furthermore, PWAs offer additional features that enhance the overall user exper…" at bounding box center [395, 321] width 754 height 163
click at [34, 258] on p "Furthermore, PWAs offer additional features that enhance the overall user exper…" at bounding box center [395, 321] width 754 height 163
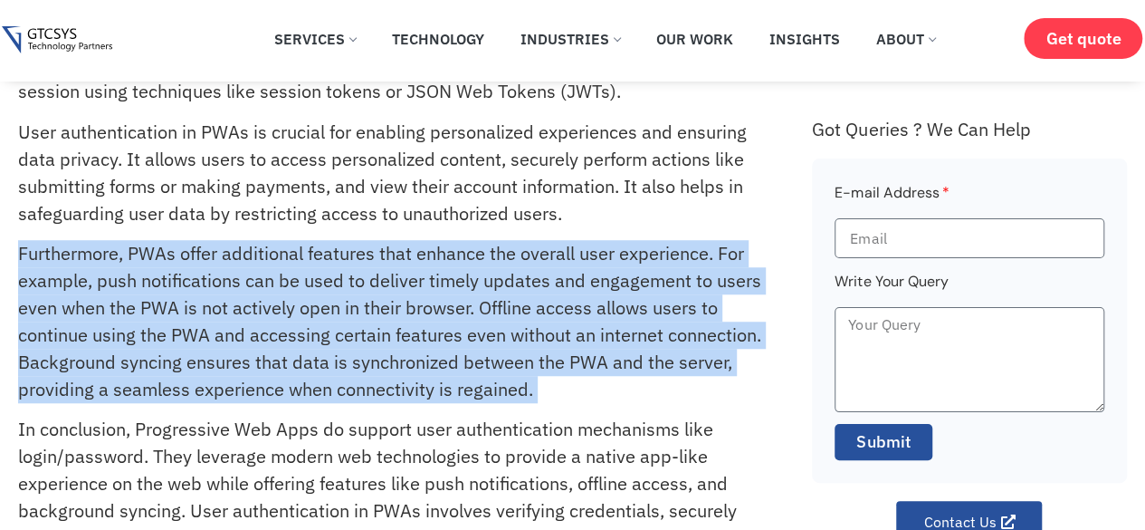
drag, startPoint x: 34, startPoint y: 258, endPoint x: 569, endPoint y: 388, distance: 549.8
click at [569, 388] on p "Furthermore, PWAs offer additional features that enhance the overall user exper…" at bounding box center [395, 321] width 754 height 163
drag, startPoint x: 569, startPoint y: 388, endPoint x: 20, endPoint y: 259, distance: 563.7
click at [20, 259] on p "Furthermore, PWAs offer additional features that enhance the overall user exper…" at bounding box center [395, 321] width 754 height 163
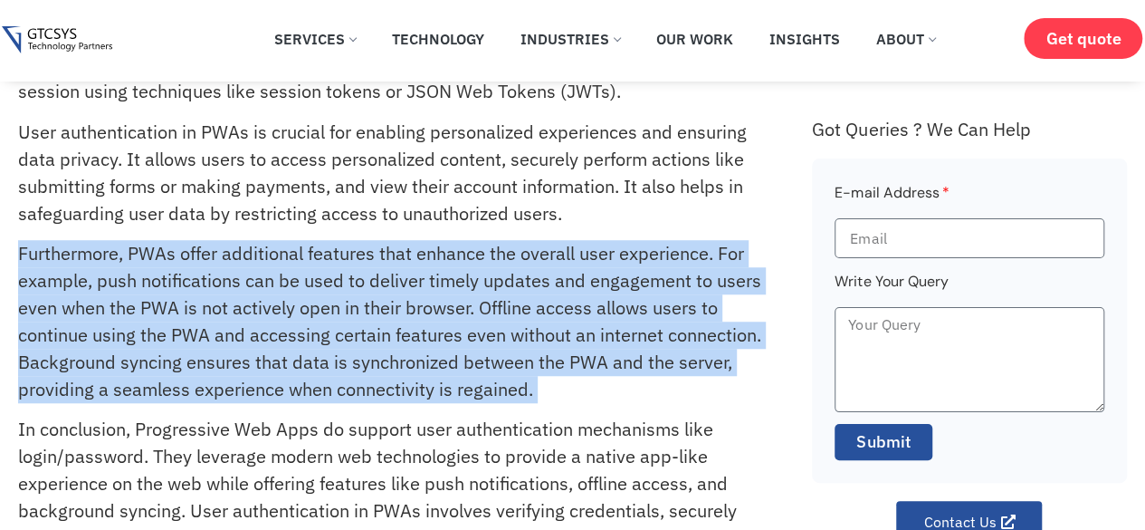
click at [20, 259] on p "Furthermore, PWAs offer additional features that enhance the overall user exper…" at bounding box center [395, 321] width 754 height 163
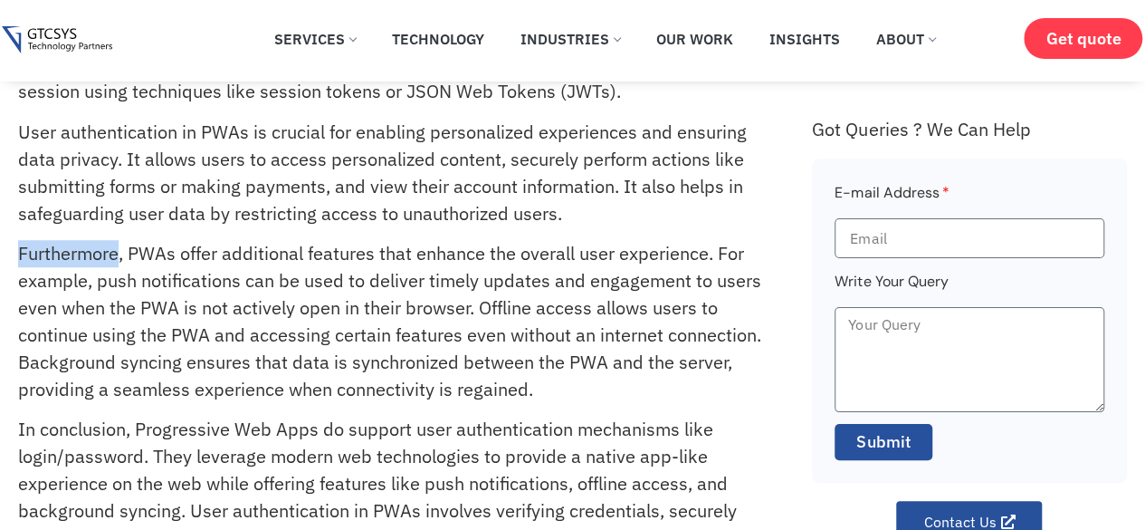
click at [20, 259] on p "Furthermore, PWAs offer additional features that enhance the overall user exper…" at bounding box center [395, 321] width 754 height 163
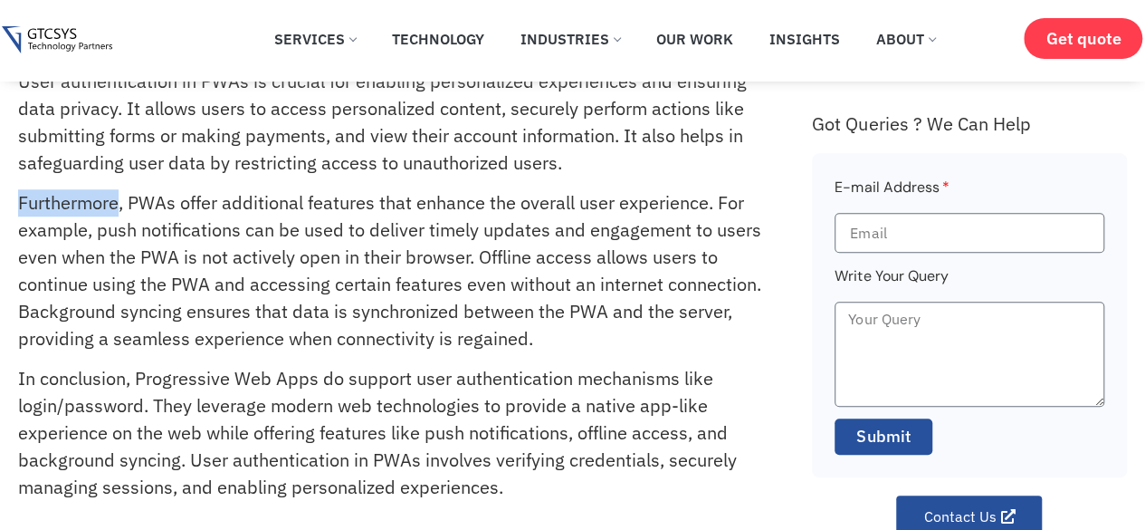
scroll to position [634, 0]
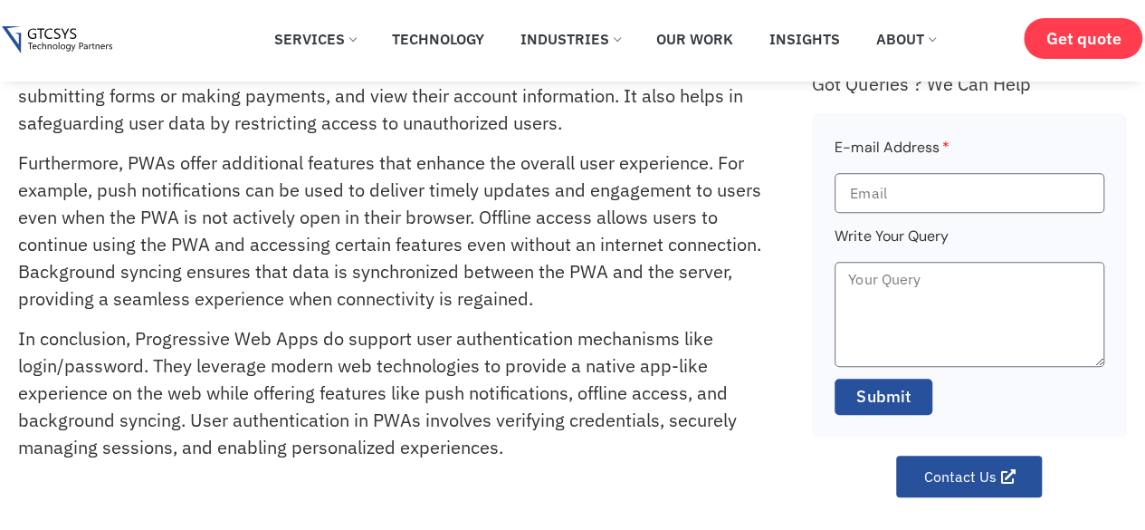
click at [708, 186] on p "Furthermore, PWAs offer additional features that enhance the overall user exper…" at bounding box center [395, 230] width 754 height 163
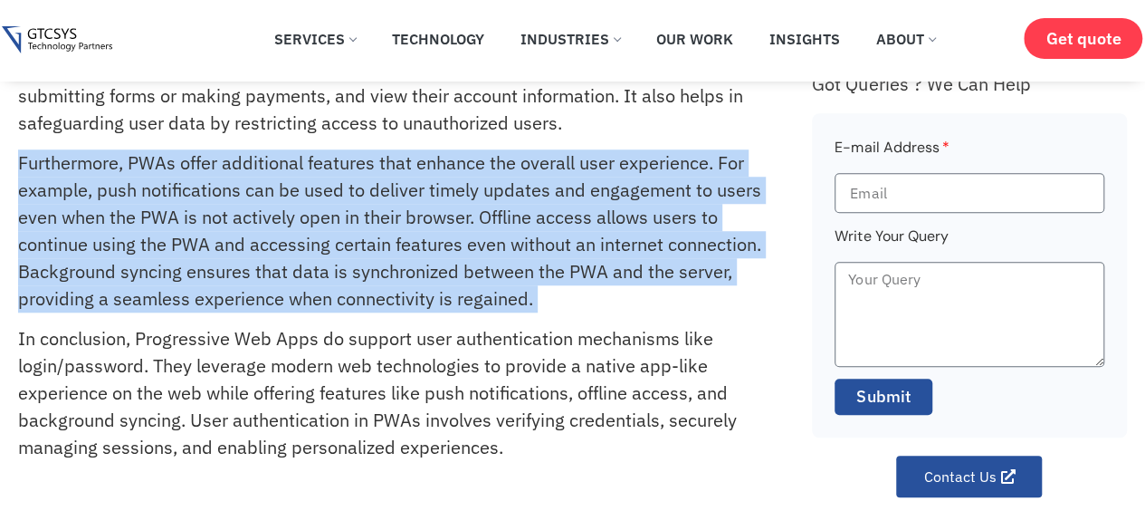
click at [708, 186] on p "Furthermore, PWAs offer additional features that enhance the overall user exper…" at bounding box center [395, 230] width 754 height 163
click at [569, 227] on p "Furthermore, PWAs offer additional features that enhance the overall user exper…" at bounding box center [395, 230] width 754 height 163
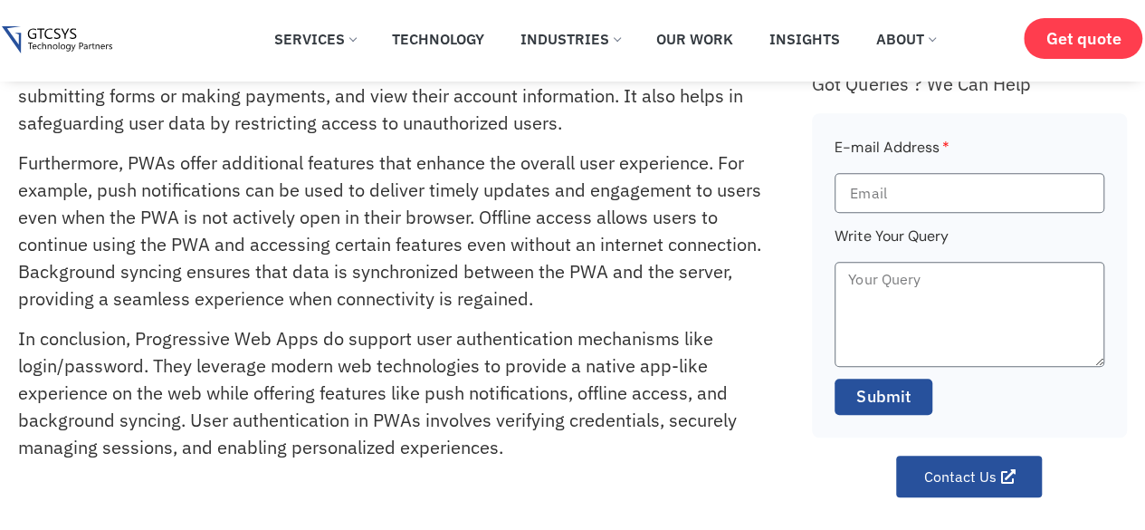
click at [155, 341] on p "In conclusion, Progressive Web Apps do support user authentication mechanisms l…" at bounding box center [395, 393] width 754 height 136
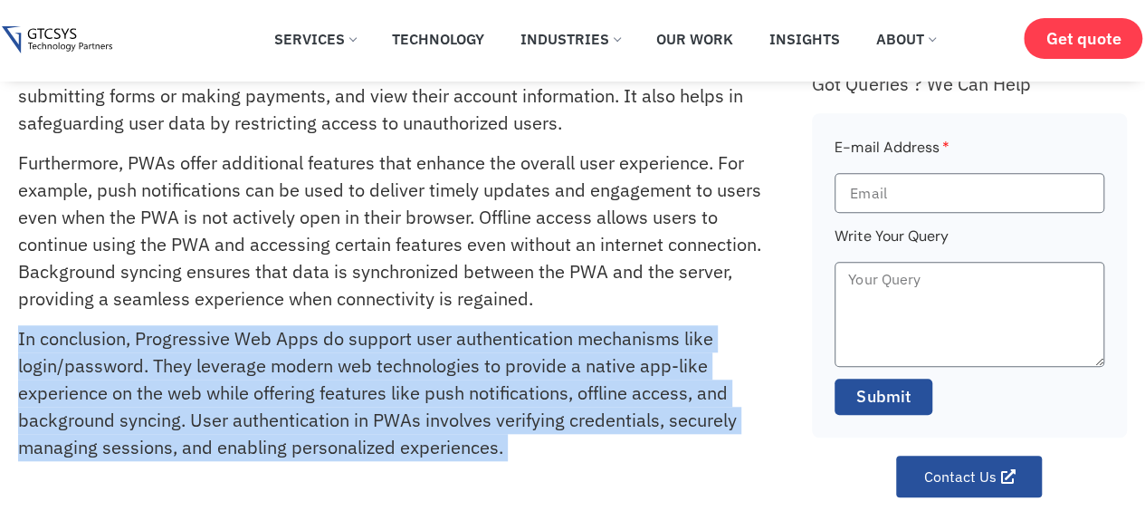
click at [155, 341] on p "In conclusion, Progressive Web Apps do support user authentication mechanisms l…" at bounding box center [395, 393] width 754 height 136
click at [21, 333] on p "In conclusion, Progressive Web Apps do support user authentication mechanisms l…" at bounding box center [395, 393] width 754 height 136
drag, startPoint x: 21, startPoint y: 333, endPoint x: 532, endPoint y: 447, distance: 524.1
click at [532, 447] on p "In conclusion, Progressive Web Apps do support user authentication mechanisms l…" at bounding box center [395, 393] width 754 height 136
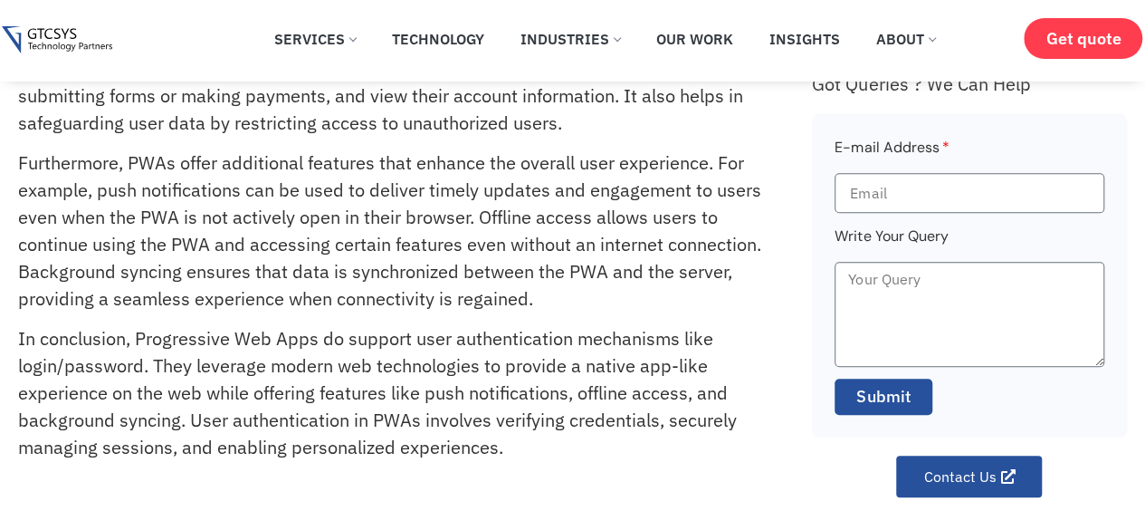
click at [532, 447] on p "In conclusion, Progressive Web Apps do support user authentication mechanisms l…" at bounding box center [395, 393] width 754 height 136
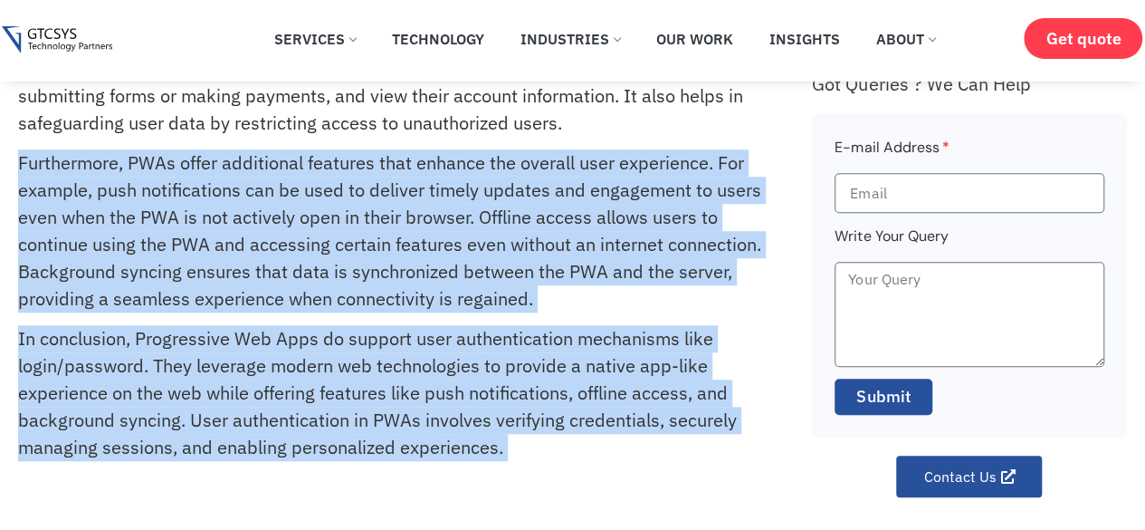
drag, startPoint x: 532, startPoint y: 447, endPoint x: 42, endPoint y: 164, distance: 566.6
click at [42, 171] on div "Yes, Progressive Web Apps (PWAs) support user authentication mechanisms like lo…" at bounding box center [406, 52] width 777 height 888
click at [42, 164] on p "Furthermore, PWAs offer additional features that enhance the overall user exper…" at bounding box center [395, 230] width 754 height 163
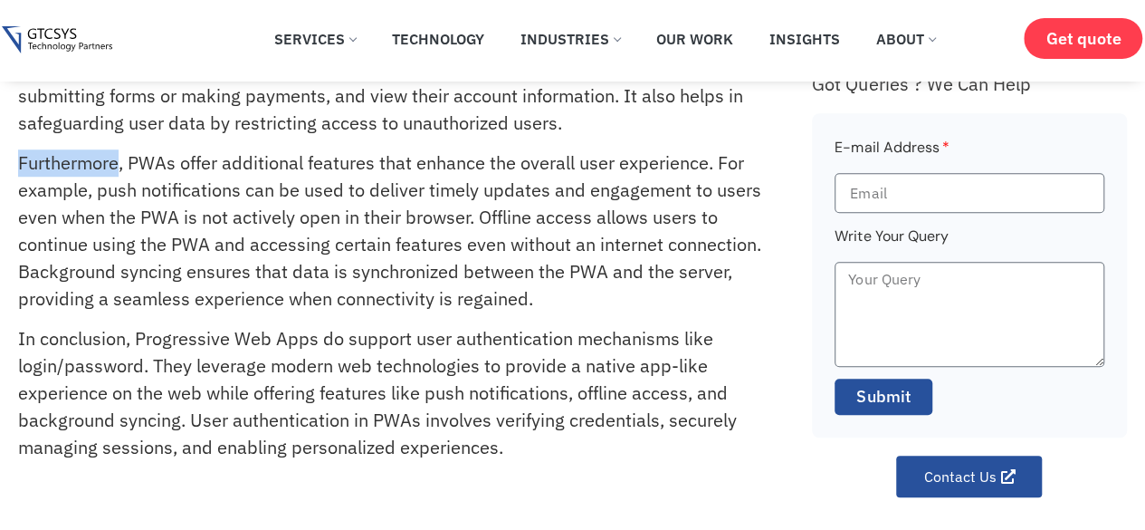
click at [42, 164] on p "Furthermore, PWAs offer additional features that enhance the overall user exper…" at bounding box center [395, 230] width 754 height 163
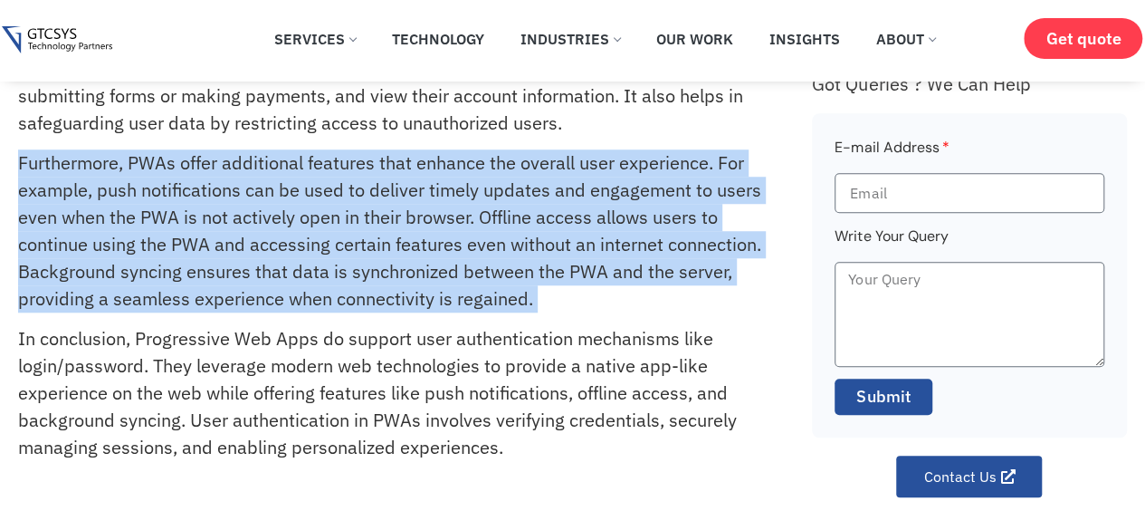
click at [42, 164] on p "Furthermore, PWAs offer additional features that enhance the overall user exper…" at bounding box center [395, 230] width 754 height 163
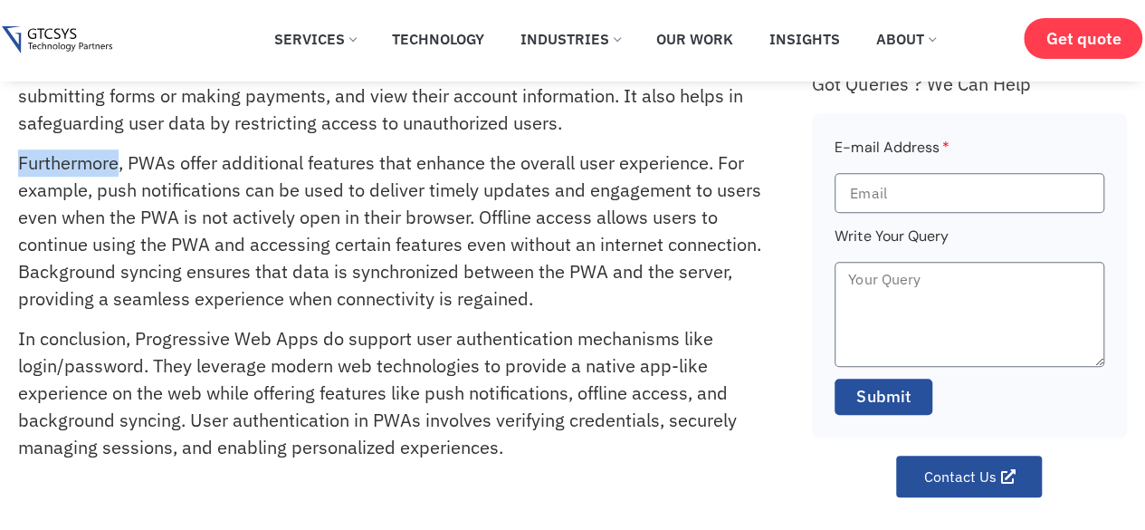
click at [42, 164] on p "Furthermore, PWAs offer additional features that enhance the overall user exper…" at bounding box center [395, 230] width 754 height 163
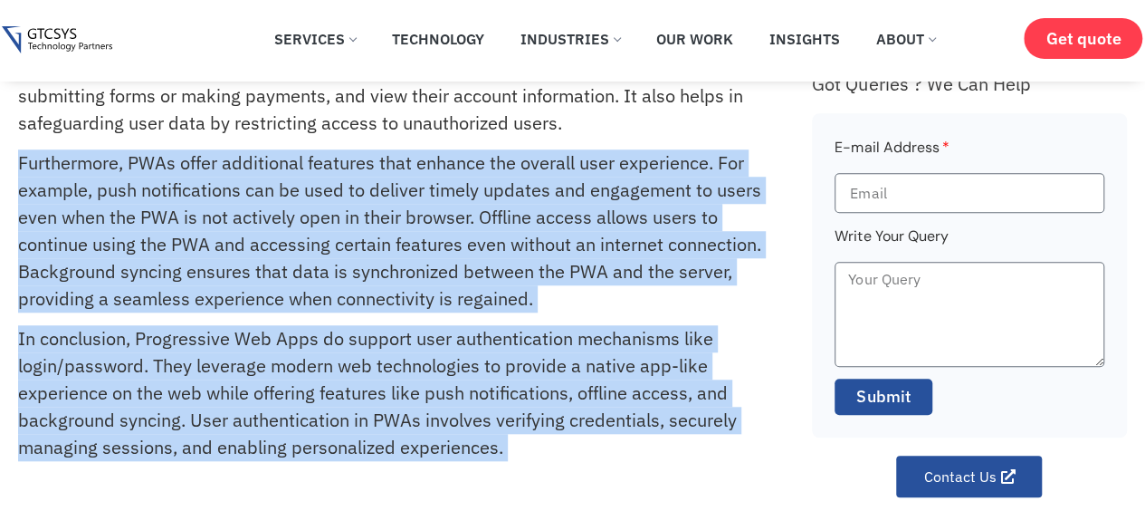
drag, startPoint x: 42, startPoint y: 164, endPoint x: 507, endPoint y: 444, distance: 542.9
click at [507, 444] on div "Yes, Progressive Web Apps (PWAs) support user authentication mechanisms like lo…" at bounding box center [406, 52] width 777 height 888
click at [507, 444] on p "In conclusion, Progressive Web Apps do support user authentication mechanisms l…" at bounding box center [395, 393] width 754 height 136
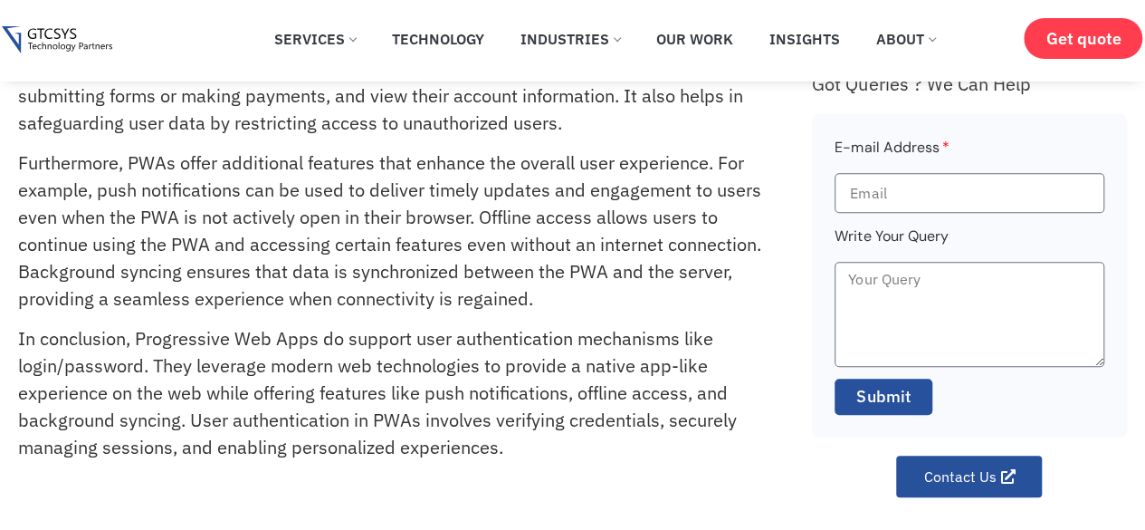
click at [507, 444] on p "In conclusion, Progressive Web Apps do support user authentication mechanisms l…" at bounding box center [395, 393] width 754 height 136
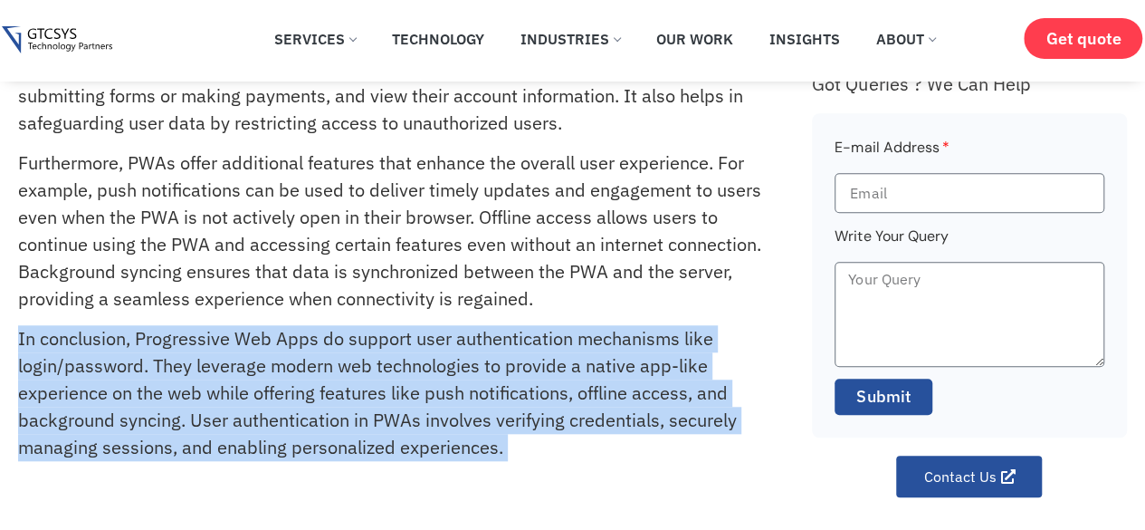
click at [507, 444] on p "In conclusion, Progressive Web Apps do support user authentication mechanisms l…" at bounding box center [395, 393] width 754 height 136
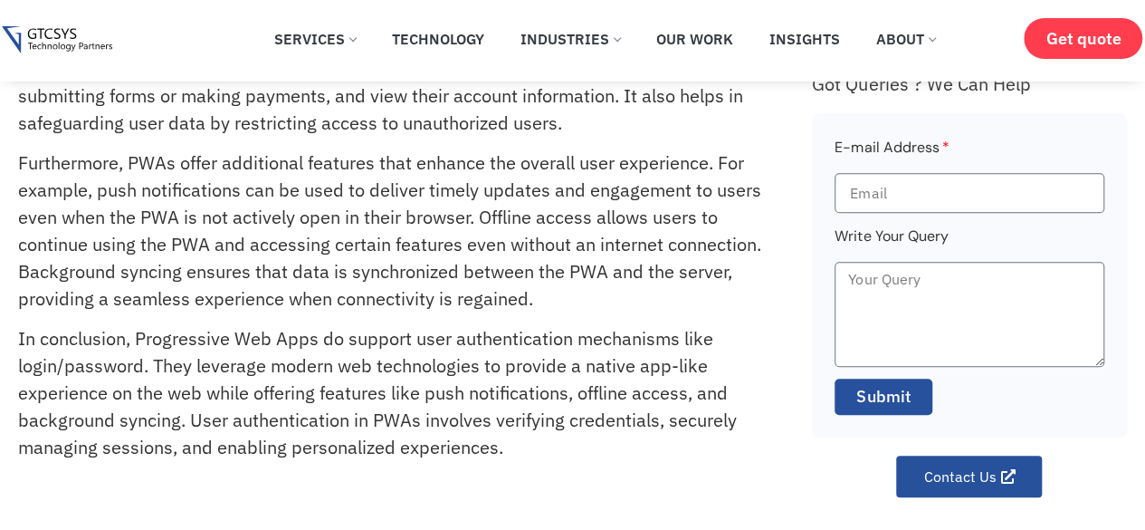
click at [507, 444] on p "In conclusion, Progressive Web Apps do support user authentication mechanisms l…" at bounding box center [395, 393] width 754 height 136
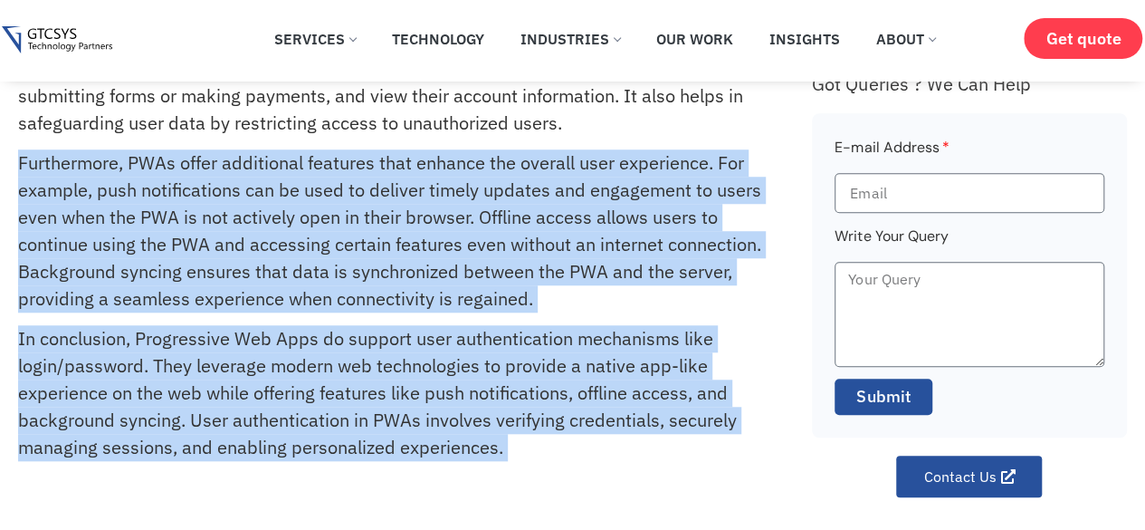
drag, startPoint x: 507, startPoint y: 444, endPoint x: 56, endPoint y: 196, distance: 514.6
click at [65, 200] on div "Yes, Progressive Web Apps (PWAs) support user authentication mechanisms like lo…" at bounding box center [406, 52] width 777 height 888
click at [41, 168] on p "Furthermore, PWAs offer additional features that enhance the overall user exper…" at bounding box center [395, 230] width 754 height 163
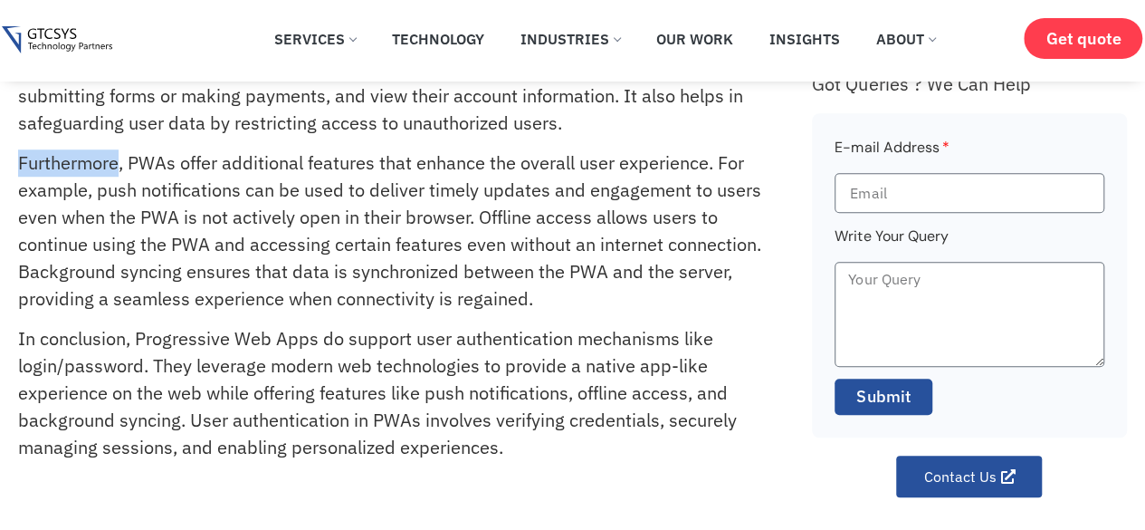
click at [41, 168] on p "Furthermore, PWAs offer additional features that enhance the overall user exper…" at bounding box center [395, 230] width 754 height 163
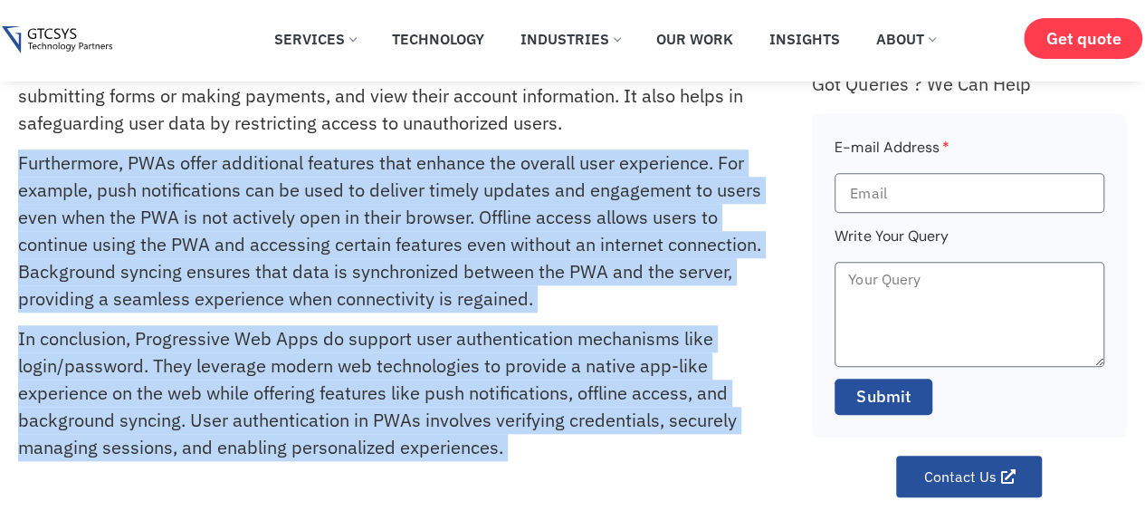
drag, startPoint x: 41, startPoint y: 168, endPoint x: 482, endPoint y: 439, distance: 517.3
click at [482, 439] on div "Yes, Progressive Web Apps (PWAs) support user authentication mechanisms like lo…" at bounding box center [406, 52] width 777 height 888
click at [482, 439] on p "In conclusion, Progressive Web Apps do support user authentication mechanisms l…" at bounding box center [395, 393] width 754 height 136
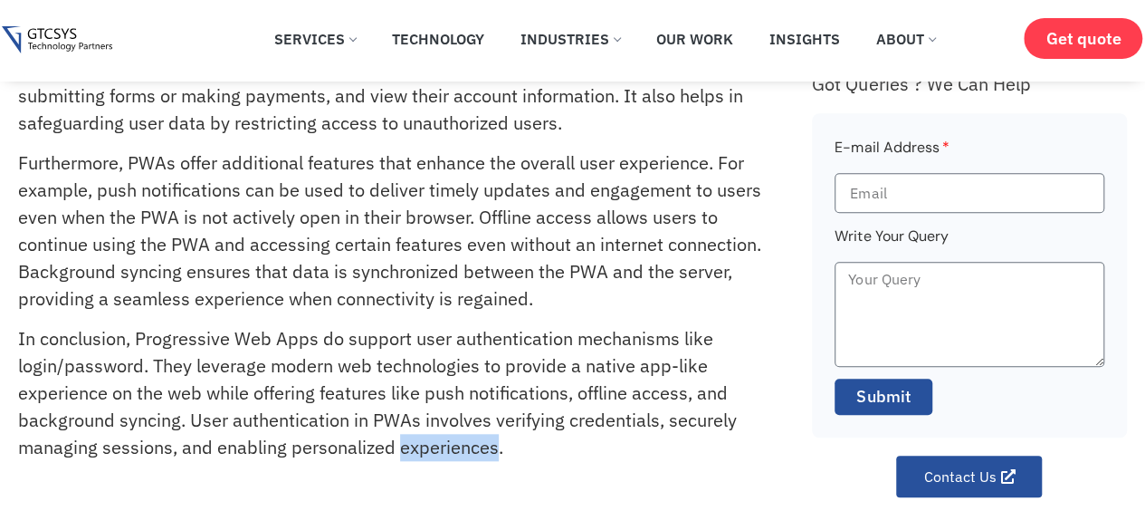
click at [482, 439] on p "In conclusion, Progressive Web Apps do support user authentication mechanisms l…" at bounding box center [395, 393] width 754 height 136
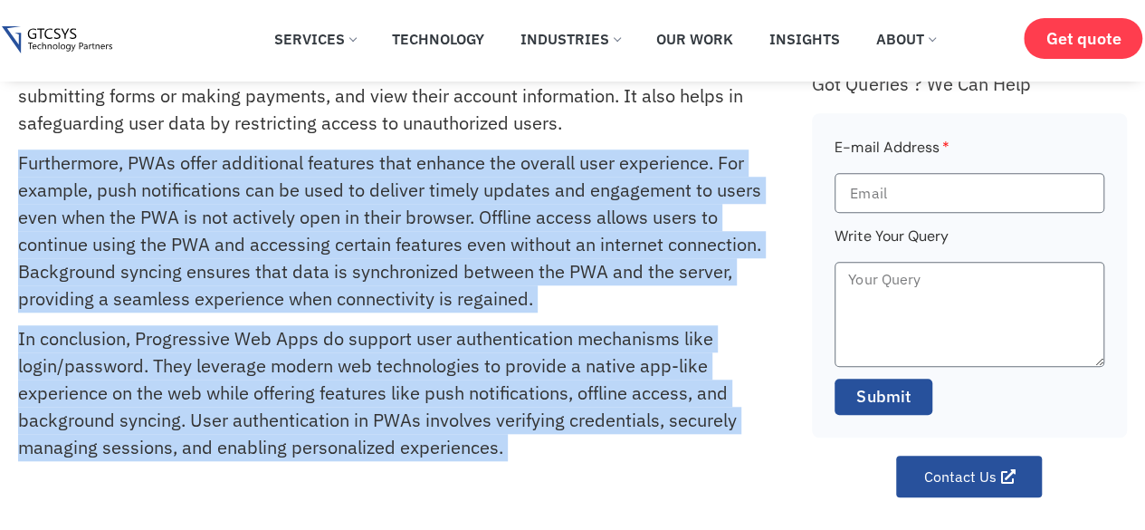
drag, startPoint x: 482, startPoint y: 439, endPoint x: 16, endPoint y: 179, distance: 532.9
click at [27, 168] on p "Furthermore, PWAs offer additional features that enhance the overall user exper…" at bounding box center [395, 230] width 754 height 163
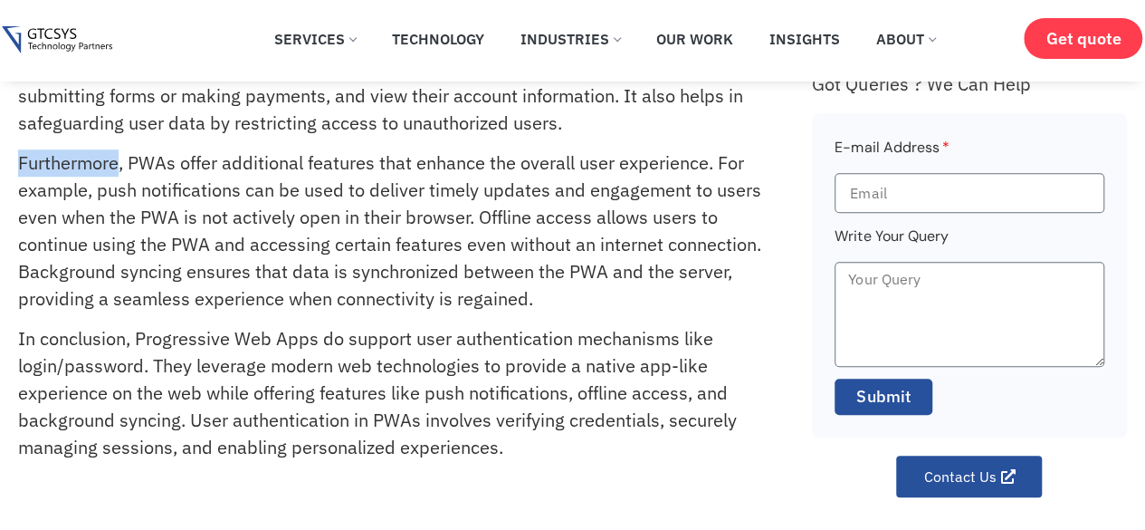
click at [27, 168] on p "Furthermore, PWAs offer additional features that enhance the overall user exper…" at bounding box center [395, 230] width 754 height 163
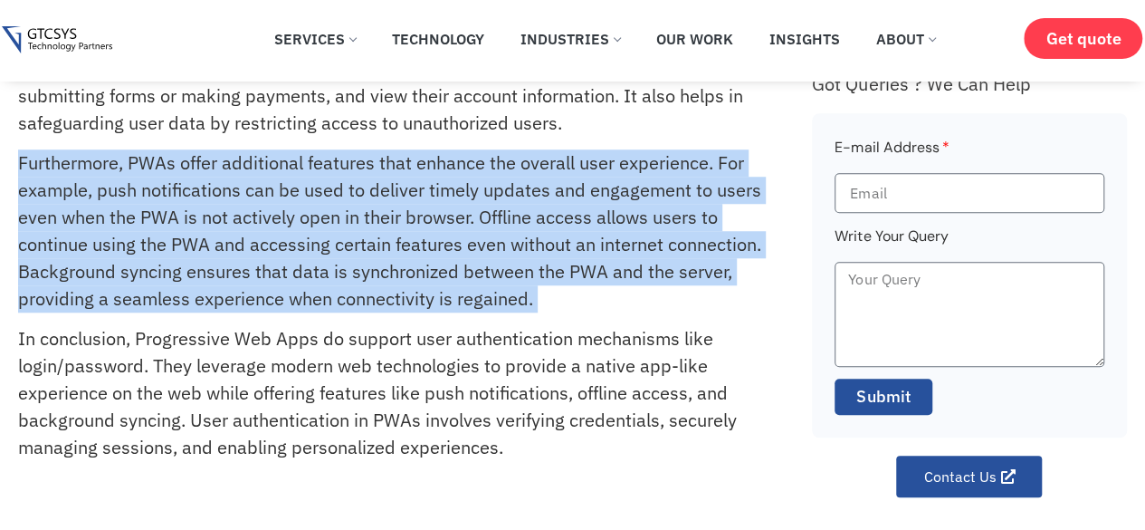
click at [27, 168] on p "Furthermore, PWAs offer additional features that enhance the overall user exper…" at bounding box center [395, 230] width 754 height 163
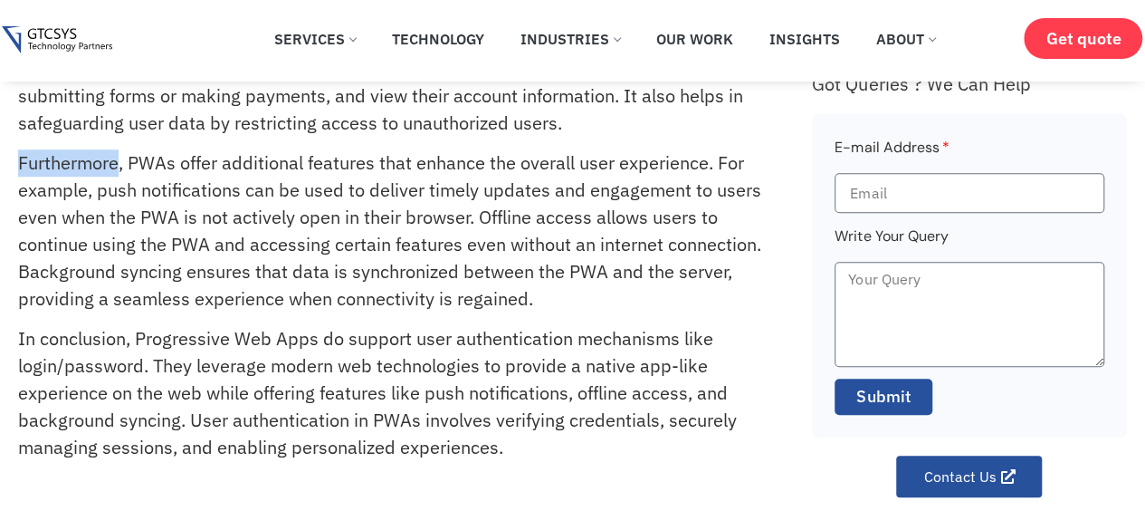
click at [27, 168] on p "Furthermore, PWAs offer additional features that enhance the overall user exper…" at bounding box center [395, 230] width 754 height 163
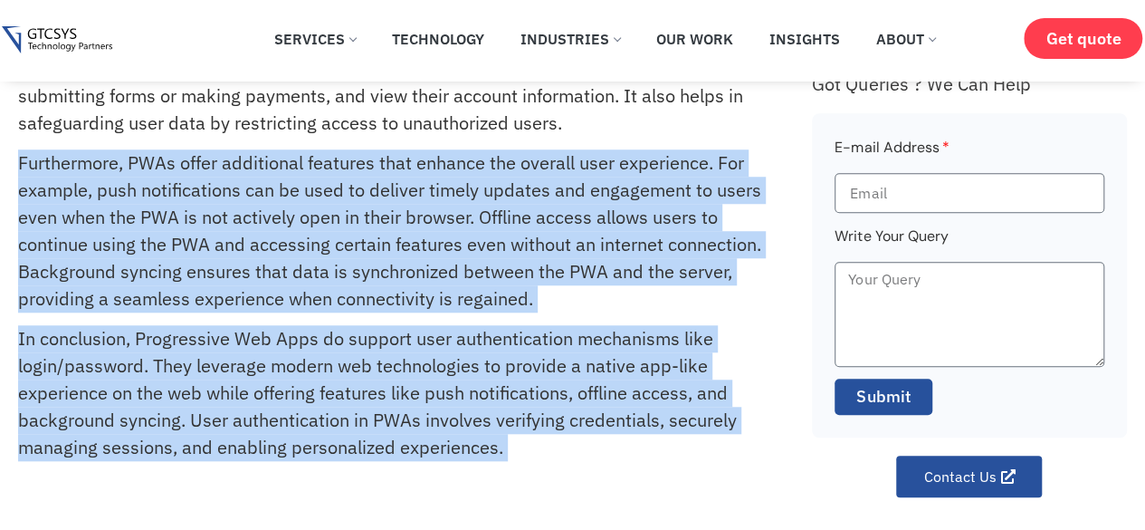
drag, startPoint x: 27, startPoint y: 168, endPoint x: 501, endPoint y: 452, distance: 551.8
click at [501, 452] on div "Yes, Progressive Web Apps (PWAs) support user authentication mechanisms like lo…" at bounding box center [406, 52] width 777 height 888
click at [501, 452] on p "In conclusion, Progressive Web Apps do support user authentication mechanisms l…" at bounding box center [395, 393] width 754 height 136
drag, startPoint x: 501, startPoint y: 452, endPoint x: 35, endPoint y: 169, distance: 544.3
click at [35, 169] on div "Yes, Progressive Web Apps (PWAs) support user authentication mechanisms like lo…" at bounding box center [406, 52] width 777 height 888
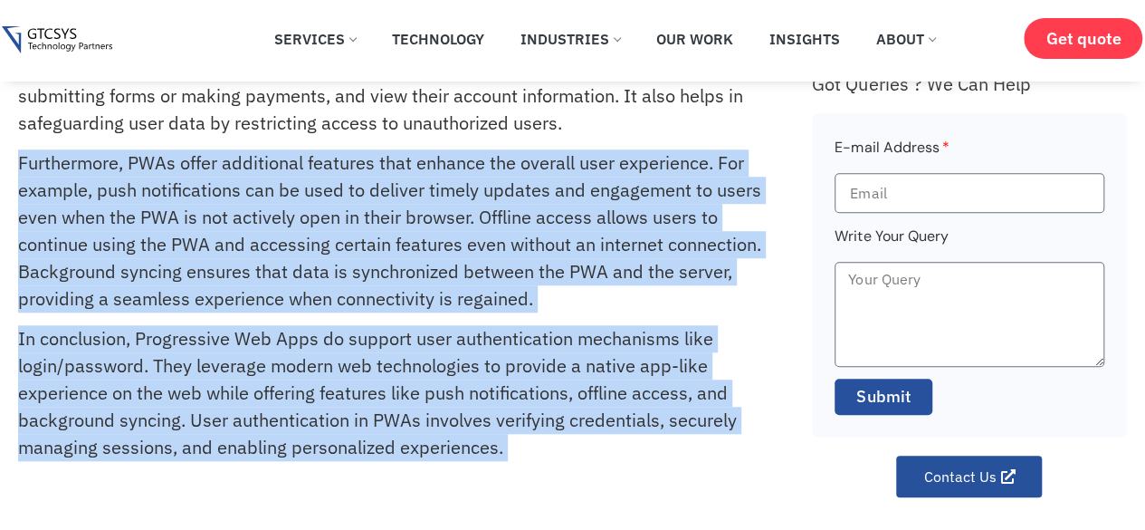
click at [34, 169] on p "Furthermore, PWAs offer additional features that enhance the overall user exper…" at bounding box center [395, 230] width 754 height 163
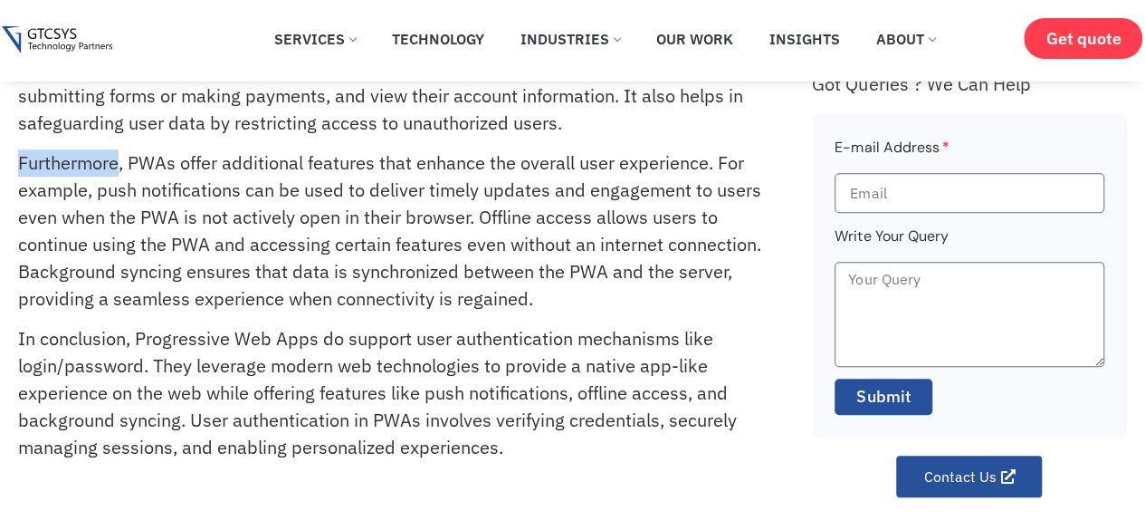
click at [34, 169] on p "Furthermore, PWAs offer additional features that enhance the overall user exper…" at bounding box center [395, 230] width 754 height 163
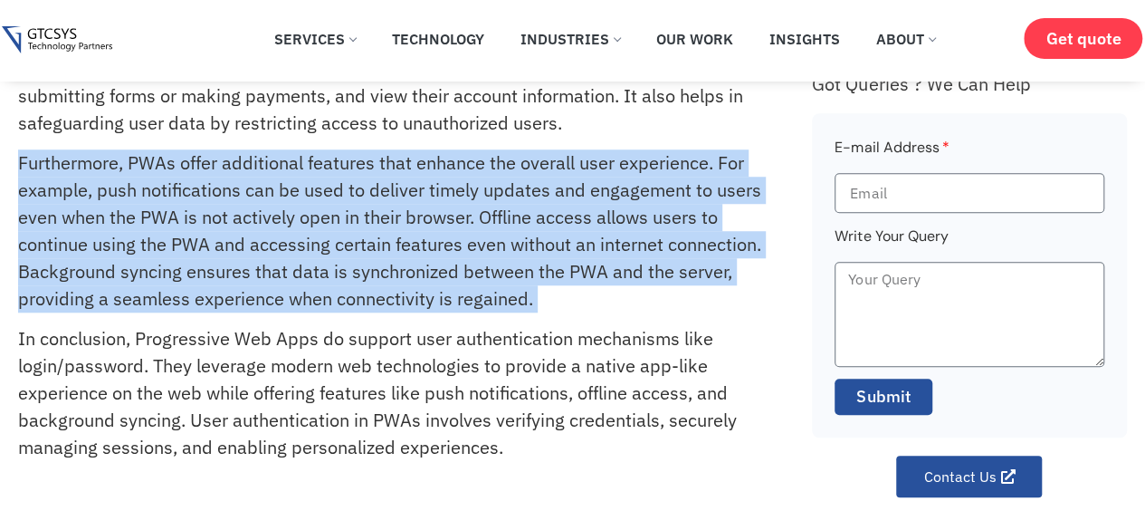
click at [34, 169] on p "Furthermore, PWAs offer additional features that enhance the overall user exper…" at bounding box center [395, 230] width 754 height 163
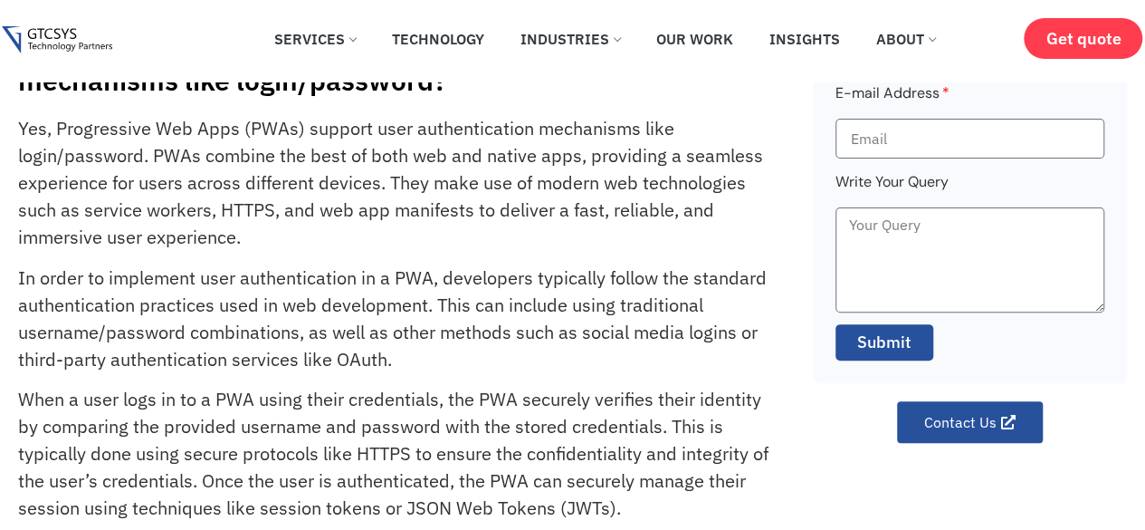
scroll to position [0, 0]
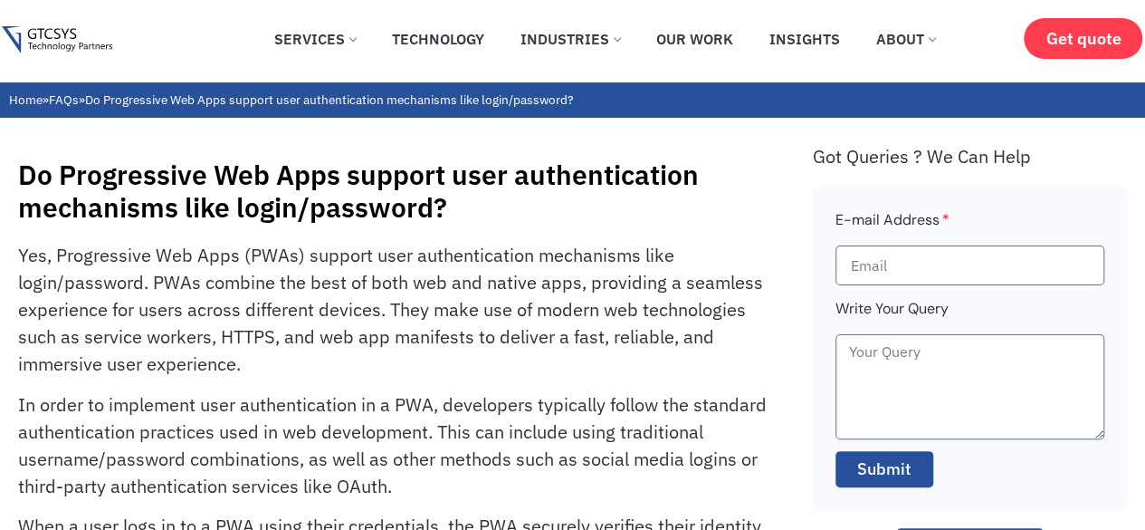
click at [204, 212] on h1 "Do Progressive Web Apps support user authentication mechanisms like login/passw…" at bounding box center [406, 190] width 777 height 65
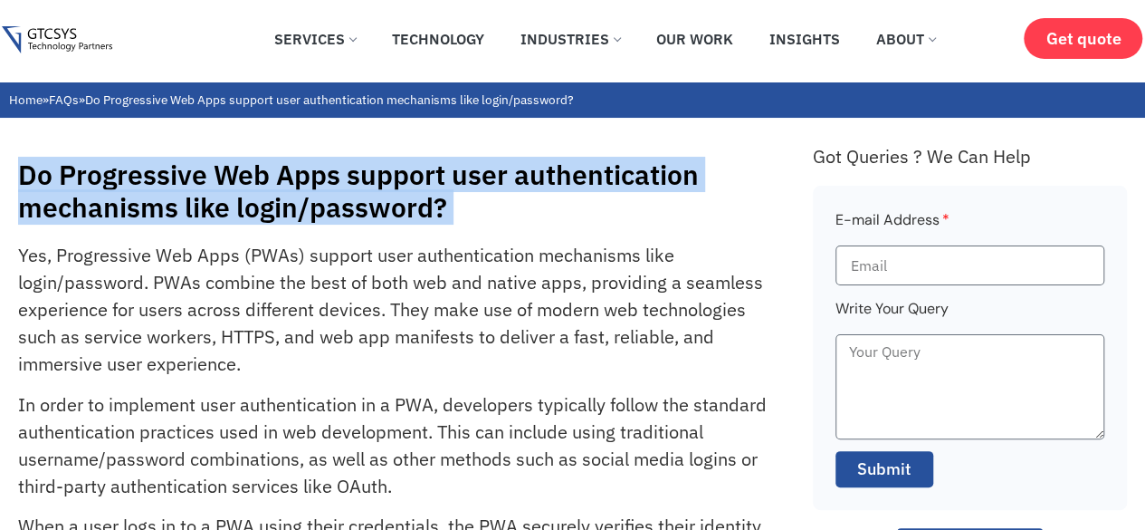
click at [204, 212] on h1 "Do Progressive Web Apps support user authentication mechanisms like login/passw…" at bounding box center [406, 190] width 777 height 65
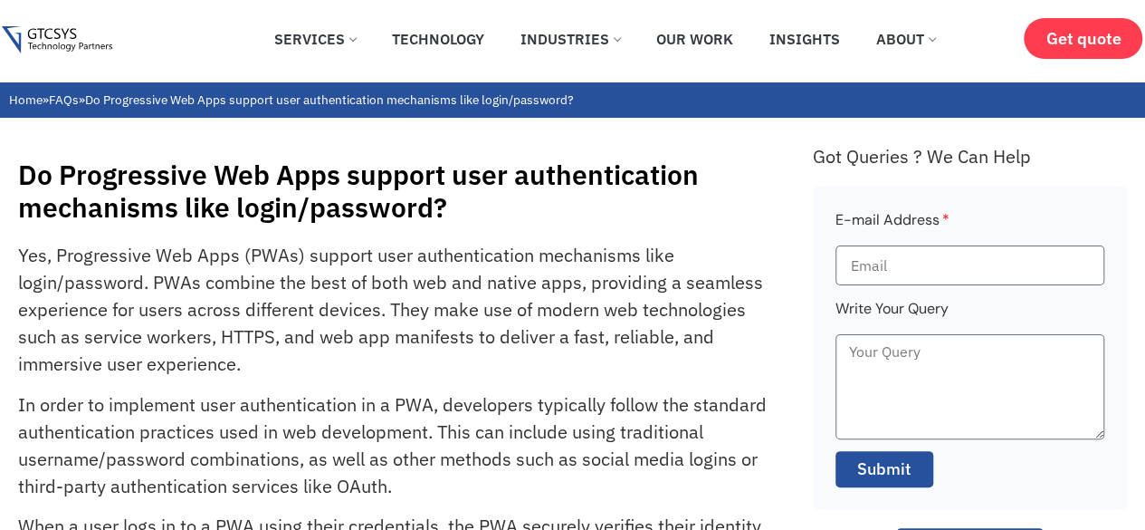
click at [386, 251] on p "Yes, Progressive Web Apps (PWAs) support user authentication mechanisms like lo…" at bounding box center [395, 310] width 754 height 136
